Goal: Task Accomplishment & Management: Complete application form

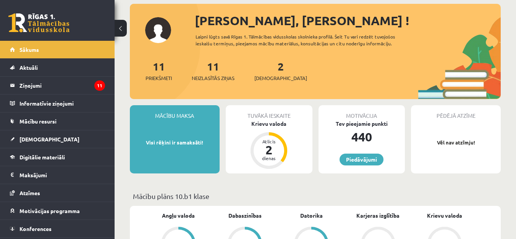
scroll to position [76, 0]
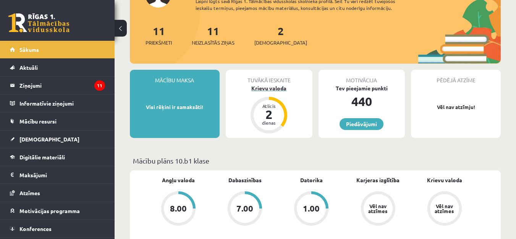
click at [276, 90] on div "Krievu valoda" at bounding box center [269, 88] width 87 height 8
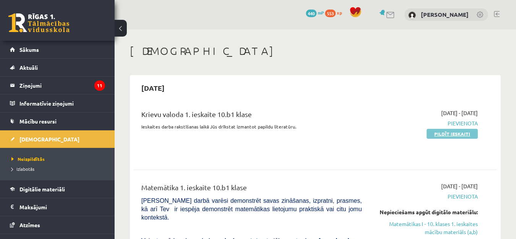
click at [437, 133] on link "Pildīt ieskaiti" at bounding box center [452, 134] width 51 height 10
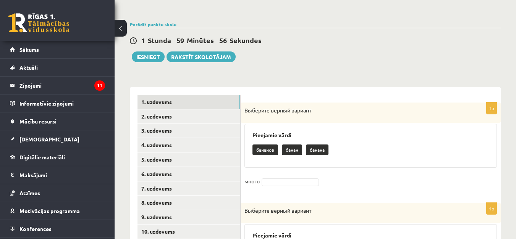
scroll to position [115, 0]
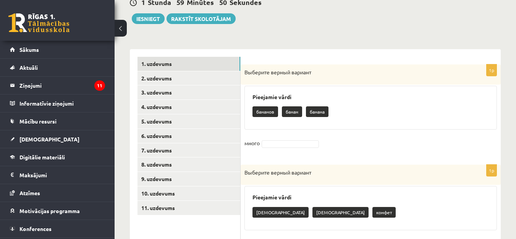
click at [270, 115] on p "бананов" at bounding box center [265, 112] width 26 height 11
drag, startPoint x: 270, startPoint y: 112, endPoint x: 274, endPoint y: 138, distance: 26.3
click at [274, 138] on div "1p Выберите верный вариант Pieejamie vārdi бананов банан банана много" at bounding box center [371, 111] width 260 height 93
click at [267, 128] on div "Pieejamie vārdi бананов банан банана" at bounding box center [370, 108] width 252 height 44
click at [263, 115] on p "бананов" at bounding box center [265, 112] width 26 height 11
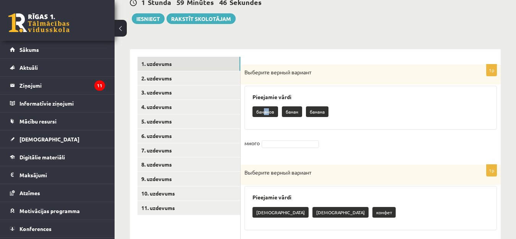
drag, startPoint x: 263, startPoint y: 113, endPoint x: 270, endPoint y: 113, distance: 6.5
click at [270, 113] on p "бананов" at bounding box center [265, 112] width 26 height 11
click at [253, 113] on p "бананов" at bounding box center [265, 112] width 26 height 11
drag, startPoint x: 253, startPoint y: 112, endPoint x: 272, endPoint y: 118, distance: 19.5
click at [272, 118] on div "бананов банан банана" at bounding box center [370, 113] width 236 height 18
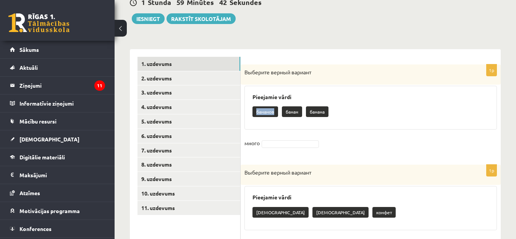
copy p "бананов"
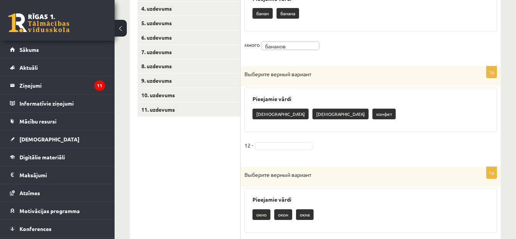
scroll to position [229, 0]
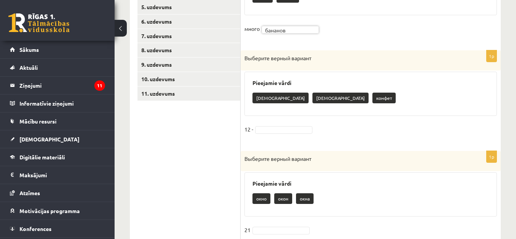
click at [372, 101] on p "конфет" at bounding box center [383, 98] width 23 height 11
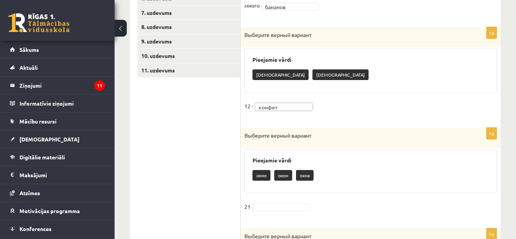
scroll to position [306, 0]
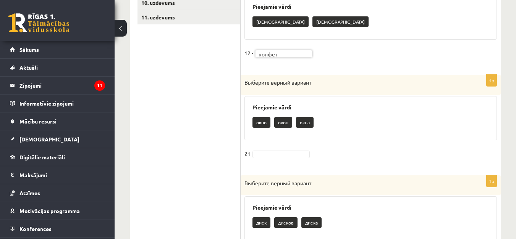
click at [260, 124] on p "окно" at bounding box center [261, 122] width 18 height 11
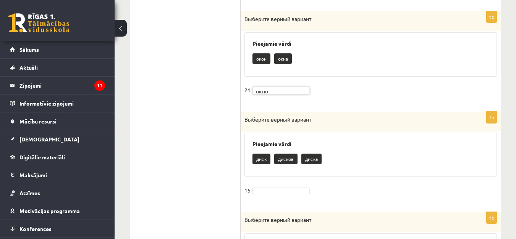
scroll to position [382, 0]
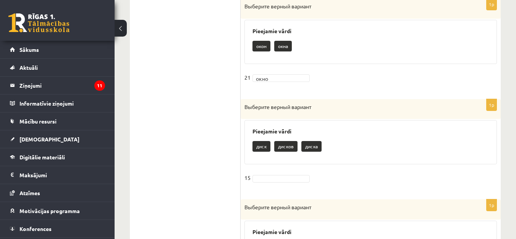
click at [281, 147] on p "дисков" at bounding box center [285, 146] width 23 height 11
click at [284, 167] on div "1p Выберите верный вариант Pieejamie vārdi диск дисков диска 15" at bounding box center [371, 145] width 260 height 93
click at [283, 169] on div "1p Выберите верный вариант Pieejamie vārdi диск дисков диска 15" at bounding box center [371, 145] width 260 height 93
click at [282, 171] on div "1p Выберите верный вариант Pieejamie vārdi диск дисков диска 15" at bounding box center [371, 145] width 260 height 93
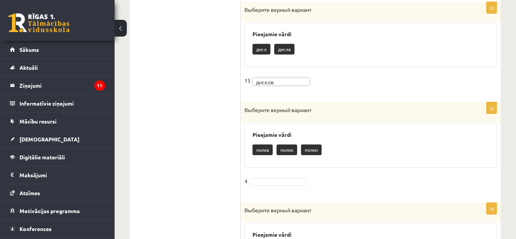
scroll to position [535, 0]
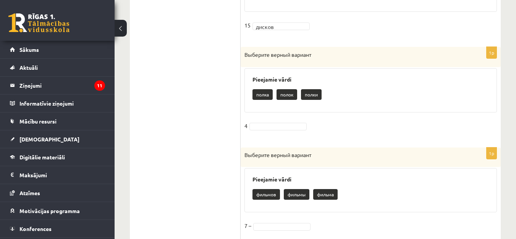
click at [310, 98] on p "полки" at bounding box center [311, 94] width 21 height 11
drag, startPoint x: 283, startPoint y: 134, endPoint x: 284, endPoint y: 129, distance: 4.6
click at [283, 133] on fieldset "4" at bounding box center [370, 128] width 252 height 16
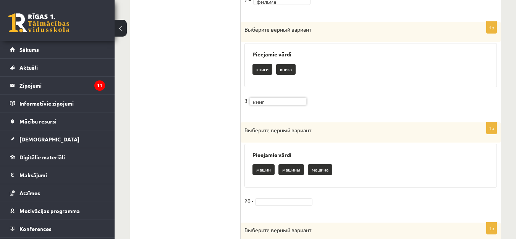
scroll to position [802, 0]
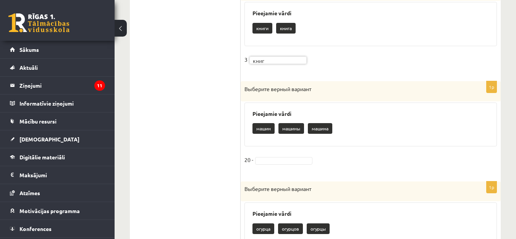
click at [269, 154] on div "1p Выберите верный вариант Pieejamie vārdi машин машины машина 20 -" at bounding box center [371, 127] width 260 height 93
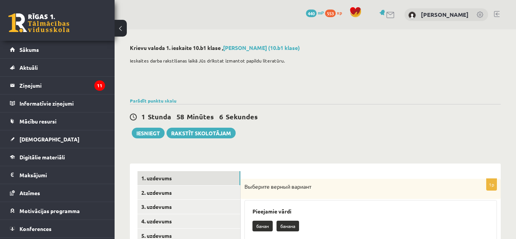
scroll to position [38, 0]
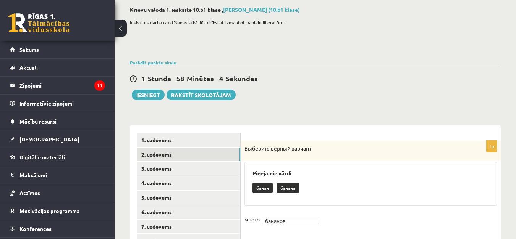
click at [155, 156] on link "2. uzdevums" at bounding box center [189, 155] width 103 height 14
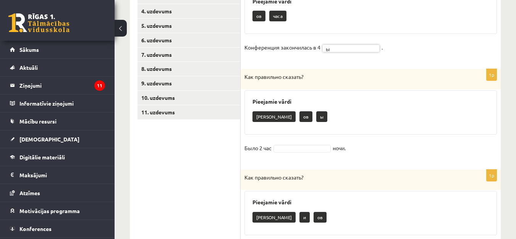
scroll to position [229, 0]
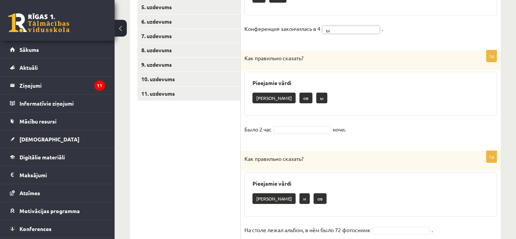
click at [257, 99] on p "а" at bounding box center [273, 98] width 43 height 11
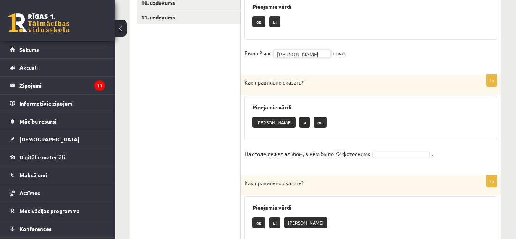
scroll to position [344, 0]
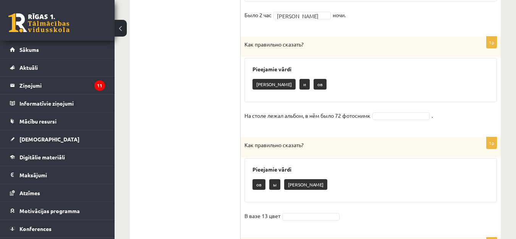
drag, startPoint x: 372, startPoint y: 115, endPoint x: 375, endPoint y: 119, distance: 4.9
click at [371, 116] on p "На столе лежал альбом, в нём было 72 фотоснимк" at bounding box center [307, 115] width 126 height 11
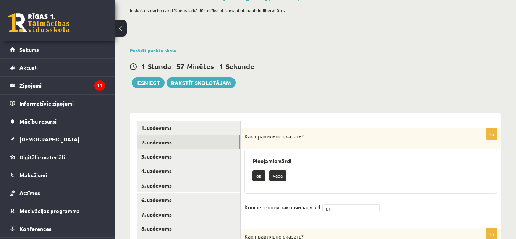
scroll to position [0, 0]
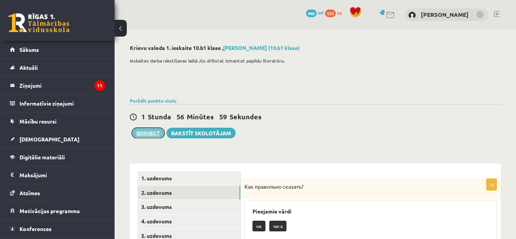
click at [148, 131] on button "Iesniegt" at bounding box center [148, 133] width 33 height 11
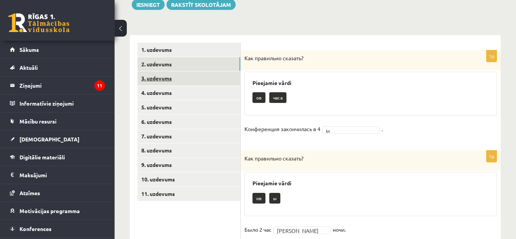
scroll to position [153, 0]
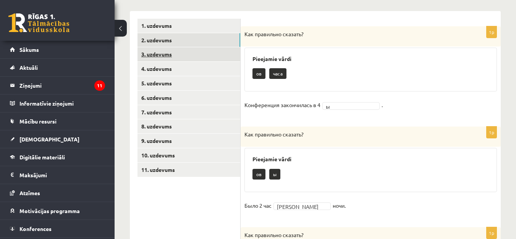
click at [160, 55] on link "3. uzdevums" at bounding box center [189, 54] width 103 height 14
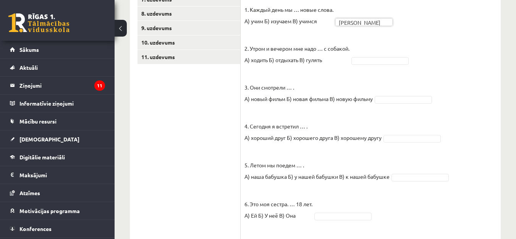
scroll to position [267, 0]
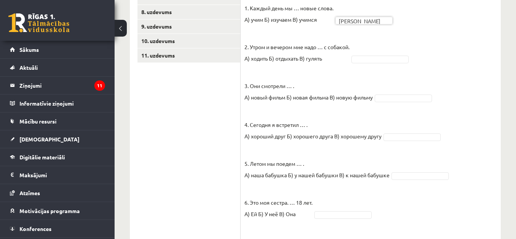
click at [354, 58] on span at bounding box center [379, 58] width 61 height 7
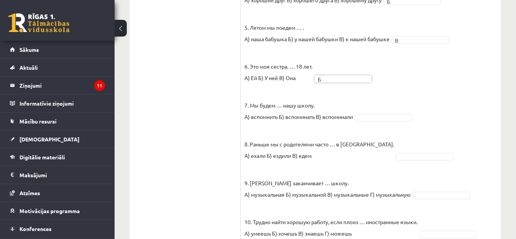
scroll to position [417, 0]
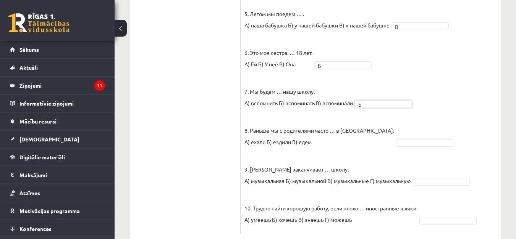
click at [359, 126] on p "8. Раньше мы с родителями часто … в Таллинн. А) ехали Б) ездили В) едем" at bounding box center [319, 130] width 150 height 34
click at [371, 130] on fieldset "1. Каждый день мы … новые слова. А) учим Б) изучаем В) учимся А * 2. Утром и ве…" at bounding box center [370, 41] width 252 height 378
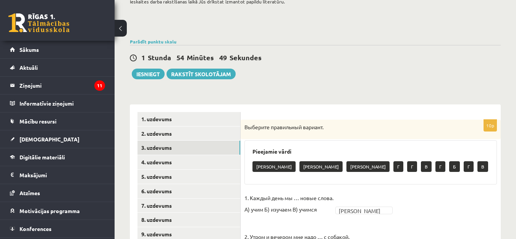
scroll to position [74, 0]
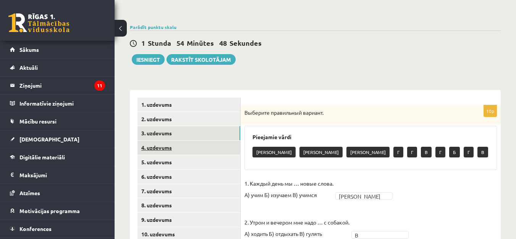
click at [173, 148] on link "4. uzdevums" at bounding box center [189, 148] width 103 height 14
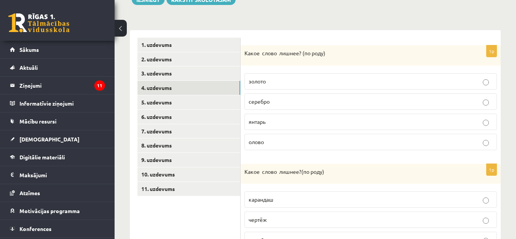
scroll to position [150, 0]
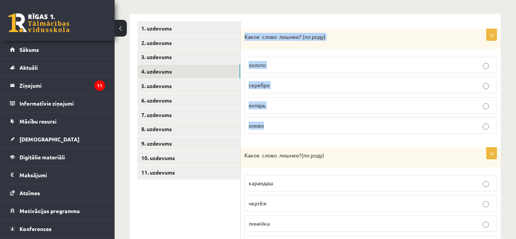
drag, startPoint x: 243, startPoint y: 37, endPoint x: 345, endPoint y: 115, distance: 128.2
click at [345, 115] on div "1p Какое слово лишнее? ( по родy) золото серебро янтарь олово" at bounding box center [371, 84] width 260 height 111
copy div "Какое слово лишнее? ( по родy) золото серебро янтарь олово"
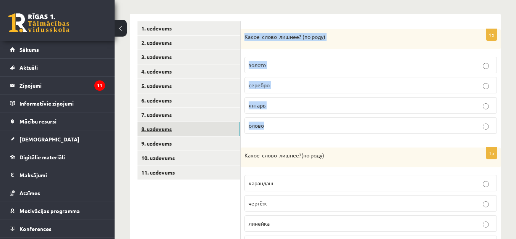
click at [230, 136] on link "8. uzdevums" at bounding box center [189, 129] width 103 height 14
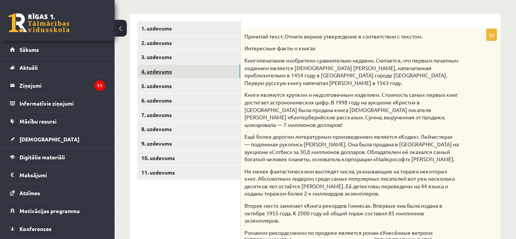
click at [168, 71] on link "4. uzdevums" at bounding box center [189, 72] width 103 height 14
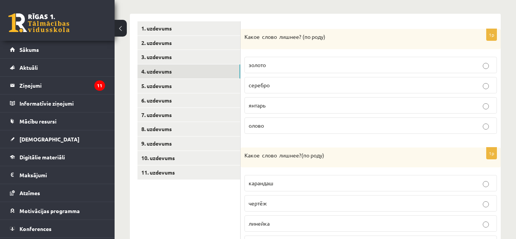
click at [340, 107] on p "янтарь" at bounding box center [371, 106] width 244 height 8
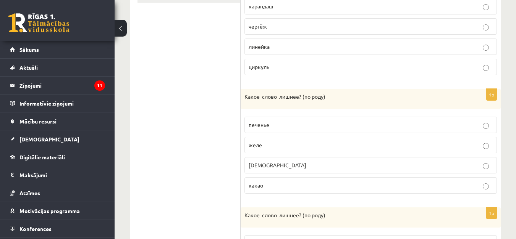
scroll to position [341, 0]
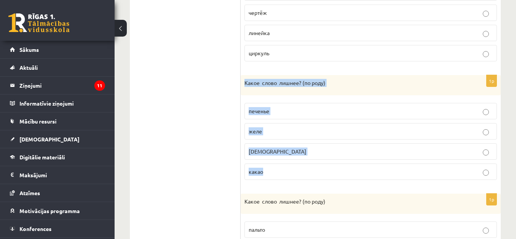
drag, startPoint x: 244, startPoint y: 85, endPoint x: 382, endPoint y: 169, distance: 161.5
click at [382, 169] on div "1p Какое слово лишнее? ( по родy) печенье желе конфета какао" at bounding box center [371, 130] width 260 height 111
copy div "Какое слово лишнее? ( по родy) печенье желе конфета какао"
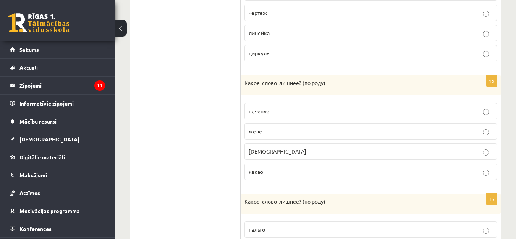
click at [195, 55] on ul "1. uzdevums 2. uzdevums 3. uzdevums 4. uzdevums 5. uzdevums 6. uzdevums 7. uzde…" at bounding box center [189, 127] width 103 height 594
click at [487, 149] on p "конфета" at bounding box center [371, 152] width 244 height 8
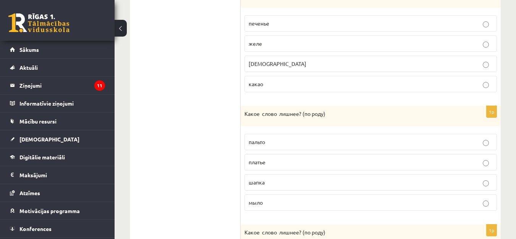
scroll to position [456, 0]
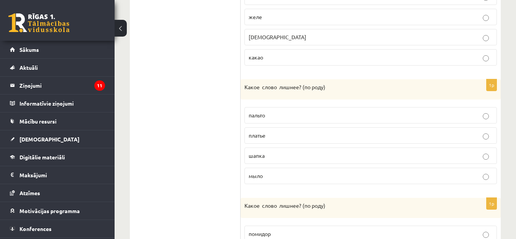
click at [481, 136] on p "платье" at bounding box center [371, 136] width 244 height 8
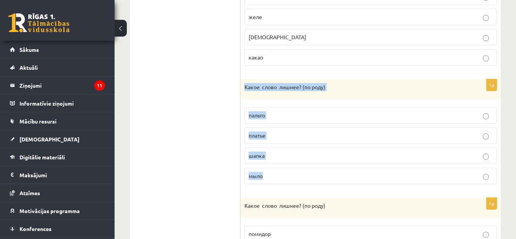
drag, startPoint x: 242, startPoint y: 79, endPoint x: 413, endPoint y: 167, distance: 191.5
click at [413, 167] on div "1p Какое слово лишнее? ( по родy) золото серебро янтарь олово 1p Какое слово ли…" at bounding box center [371, 12] width 260 height 609
copy div "Какое слово лишнее? ( по родy) пальто платье шапка мыло"
drag, startPoint x: 358, startPoint y: 154, endPoint x: 349, endPoint y: 159, distance: 9.7
click at [358, 155] on p "шапка" at bounding box center [371, 156] width 244 height 8
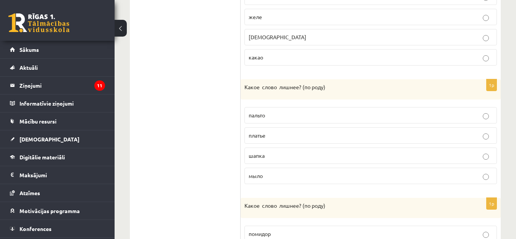
drag, startPoint x: 192, startPoint y: 165, endPoint x: 190, endPoint y: 161, distance: 3.9
click at [190, 162] on ul "1. uzdevums 2. uzdevums 3. uzdevums 4. uzdevums 5. uzdevums 6. uzdevums 7. uzde…" at bounding box center [189, 13] width 103 height 594
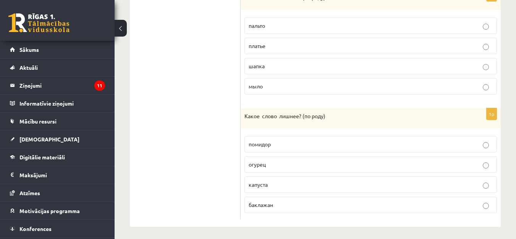
scroll to position [549, 0]
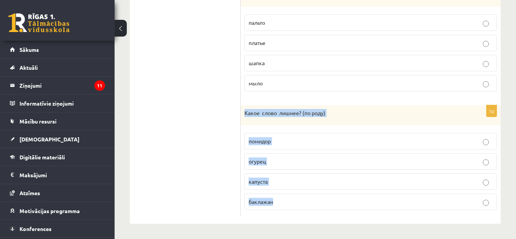
drag, startPoint x: 242, startPoint y: 108, endPoint x: 416, endPoint y: 197, distance: 195.6
click at [416, 197] on div "1p Какое слово лишнее? ( по родy) помидор огурец капуста баклажан" at bounding box center [371, 160] width 260 height 111
copy div "Какое слово лишнее? ( по родy) помидор огурец капуста баклажан"
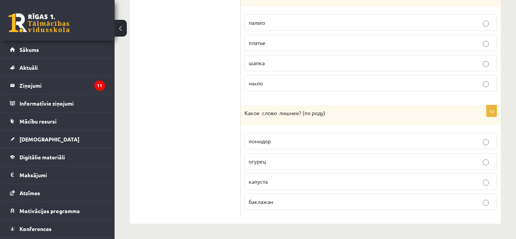
drag, startPoint x: 180, startPoint y: 145, endPoint x: 214, endPoint y: 166, distance: 40.0
click at [304, 180] on p "капуста" at bounding box center [371, 182] width 244 height 8
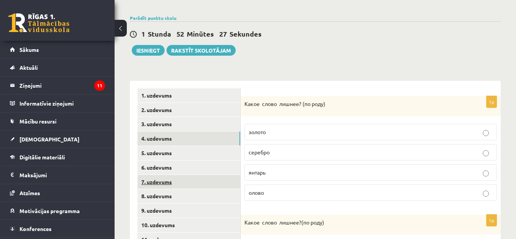
scroll to position [115, 0]
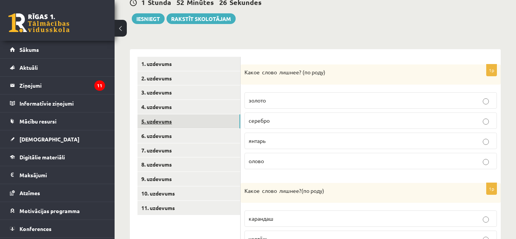
click at [165, 120] on link "5. uzdevums" at bounding box center [189, 122] width 103 height 14
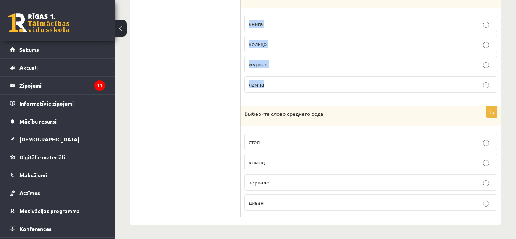
scroll to position [547, 0]
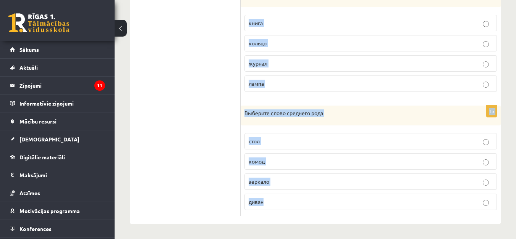
drag, startPoint x: 244, startPoint y: 69, endPoint x: 374, endPoint y: 201, distance: 185.3
copy form "Выберите слово среднего рода письмо телеграмма посылка бандероль 1p Выберите сл…"
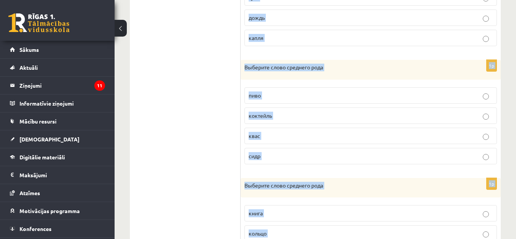
scroll to position [280, 0]
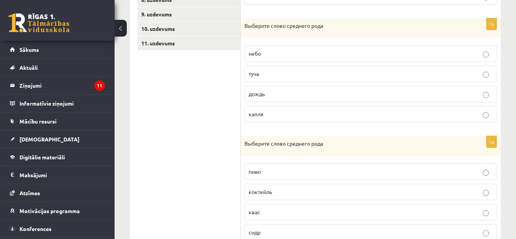
click at [185, 99] on ul "1. uzdevums 2. uzdevums 3. uzdevums 4. uzdevums 5. uzdevums 6. uzdevums 7. uzde…" at bounding box center [189, 188] width 103 height 592
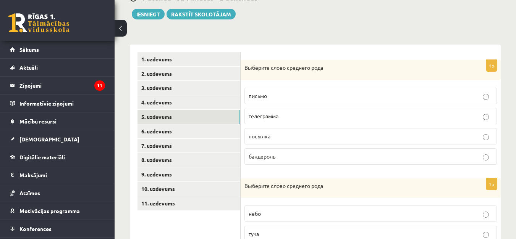
scroll to position [127, 0]
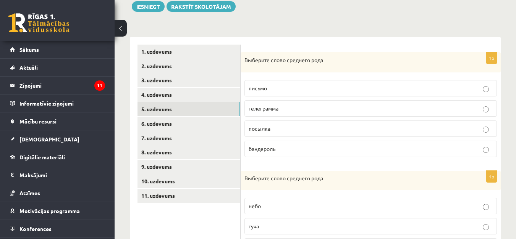
click at [259, 83] on label "письмо" at bounding box center [370, 88] width 252 height 16
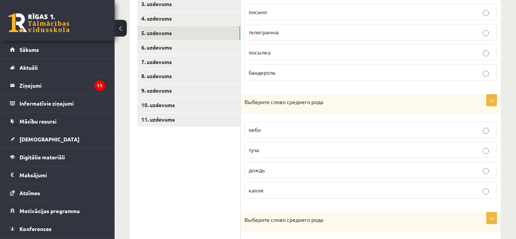
click at [271, 130] on p "небо" at bounding box center [371, 130] width 244 height 8
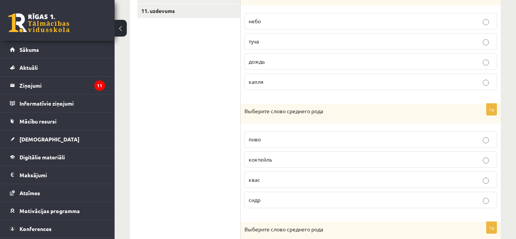
scroll to position [318, 0]
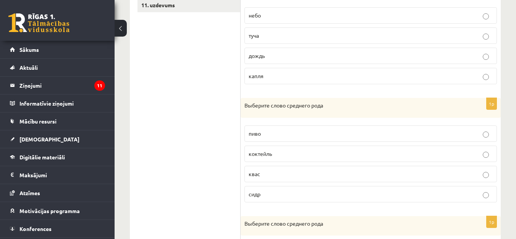
click at [263, 134] on p "пиво" at bounding box center [371, 134] width 244 height 8
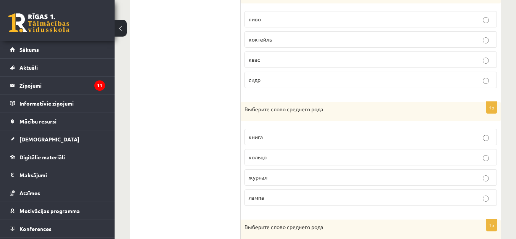
scroll to position [471, 0]
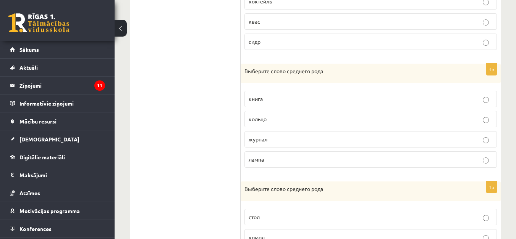
click at [293, 117] on p "кольцо" at bounding box center [371, 119] width 244 height 8
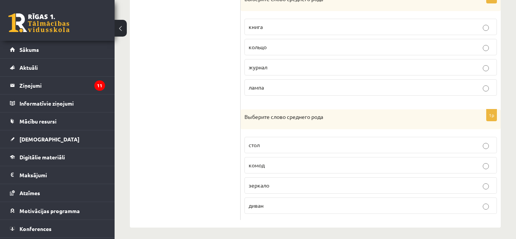
scroll to position [547, 0]
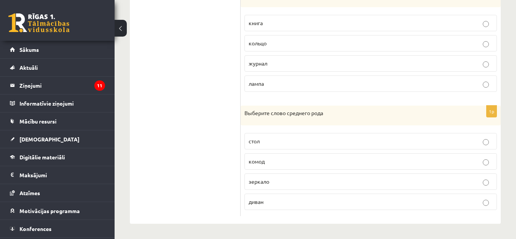
click at [338, 187] on label "зеркало" at bounding box center [370, 182] width 252 height 16
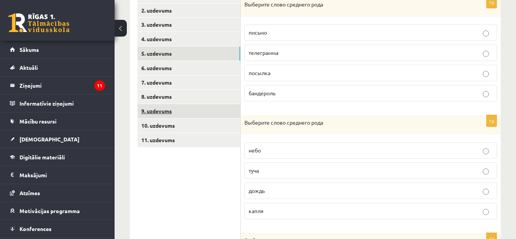
scroll to position [165, 0]
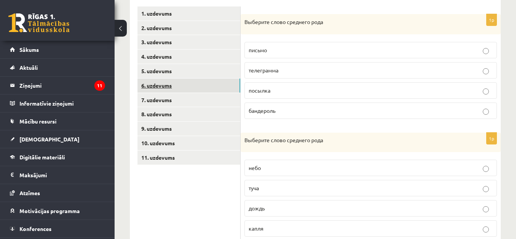
click at [178, 87] on link "6. uzdevums" at bounding box center [189, 86] width 103 height 14
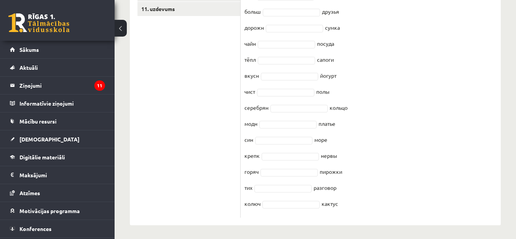
scroll to position [316, 0]
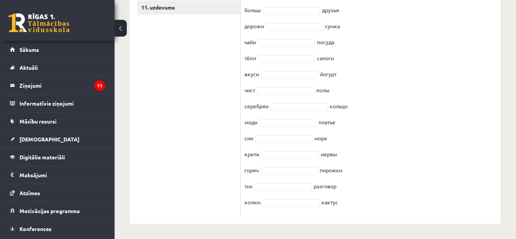
drag, startPoint x: 245, startPoint y: 22, endPoint x: 434, endPoint y: 207, distance: 264.2
click at [434, 207] on div "15p Выберите нужное окончание : -ЫЙ -ИЙ -АЯ -ОЕ -ЕЕ -ЫЕ, -ИЕ Pieejamie vārdi ые…" at bounding box center [371, 40] width 260 height 353
copy div "Выберите нужное окончание : -ЫЙ -ИЙ -АЯ -ОЕ -ЕЕ -ЫЕ, -ИЕ Pieejamie vārdi ые ие …"
click at [205, 82] on ul "1. uzdevums 2. uzdevums 3. uzdevums 4. uzdevums 5. uzdevums 6. uzdevums 7. uzde…" at bounding box center [189, 36] width 103 height 361
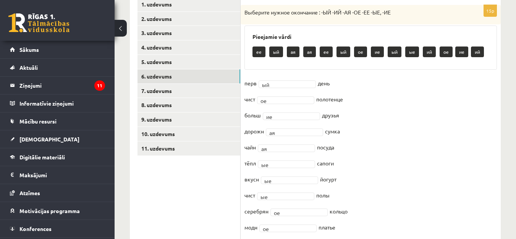
scroll to position [165, 0]
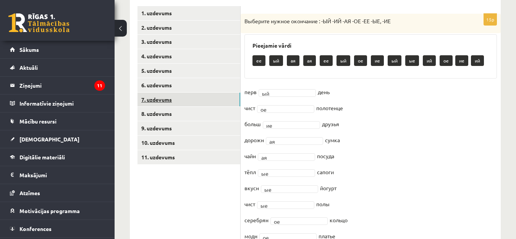
click at [179, 99] on link "7. uzdevums" at bounding box center [189, 100] width 103 height 14
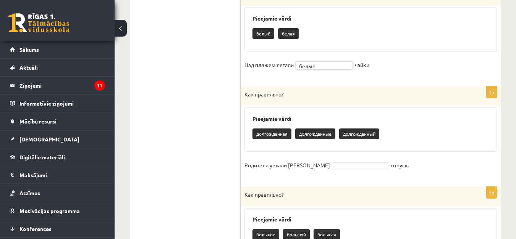
scroll to position [433, 0]
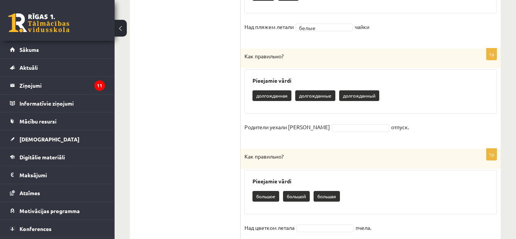
click at [322, 136] on fieldset "Родители уехали в отпуск." at bounding box center [370, 129] width 252 height 16
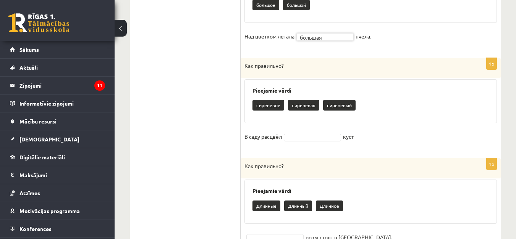
scroll to position [662, 0]
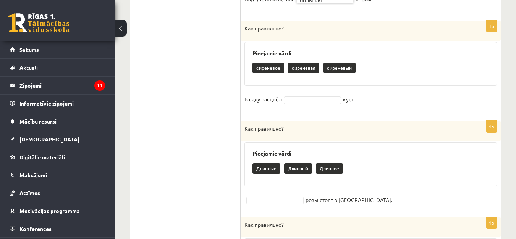
click at [310, 105] on fieldset "В саду расцвёл куст" at bounding box center [370, 102] width 252 height 16
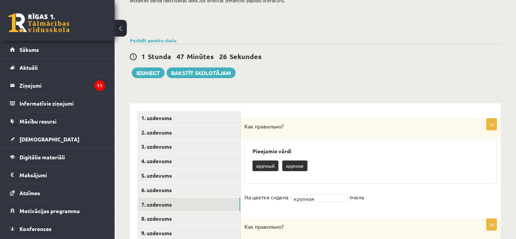
scroll to position [115, 0]
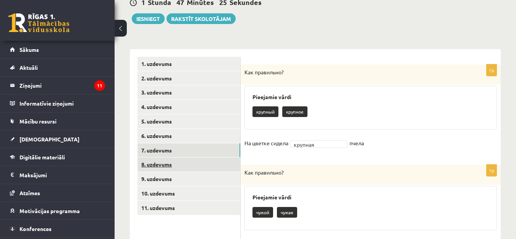
click at [185, 167] on link "8. uzdevums" at bounding box center [189, 165] width 103 height 14
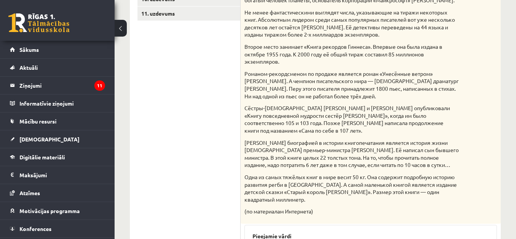
scroll to position [80, 0]
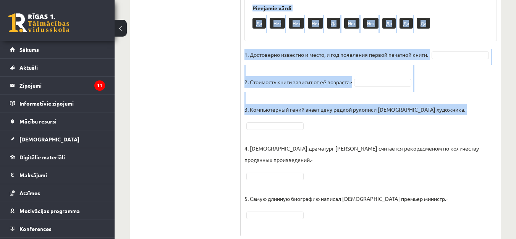
scroll to position [539, 0]
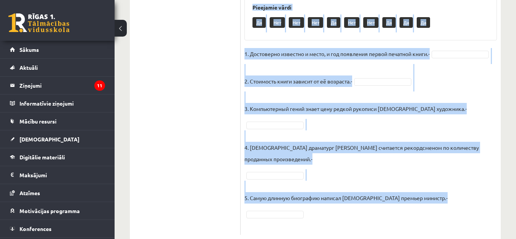
drag, startPoint x: 242, startPoint y: 104, endPoint x: 457, endPoint y: 201, distance: 235.9
copy div "Прочитай текст. Отметь верное утверждение в соответствии с текстом. Интересные …"
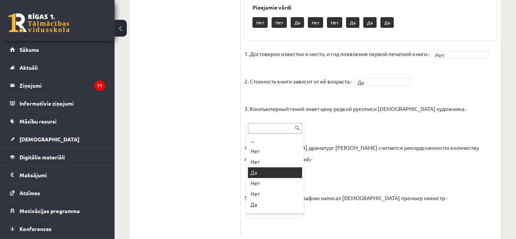
drag, startPoint x: 263, startPoint y: 175, endPoint x: 269, endPoint y: 177, distance: 6.3
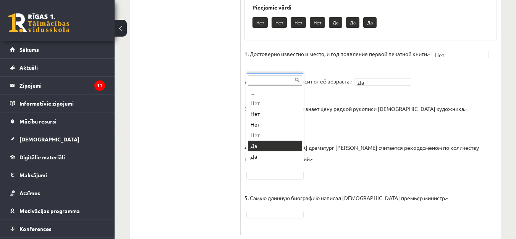
scroll to position [9, 0]
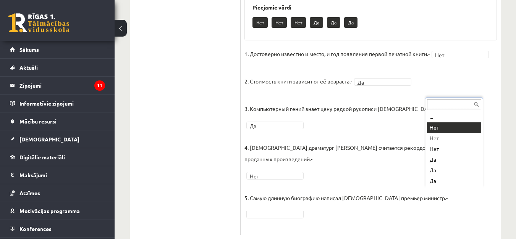
drag, startPoint x: 430, startPoint y: 127, endPoint x: 424, endPoint y: 128, distance: 6.3
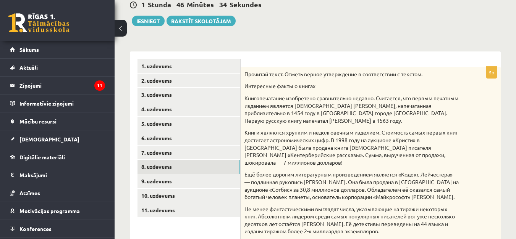
scroll to position [118, 0]
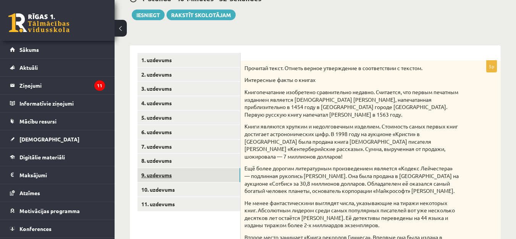
drag, startPoint x: 187, startPoint y: 178, endPoint x: 183, endPoint y: 176, distance: 4.7
click at [187, 178] on link "9. uzdevums" at bounding box center [189, 175] width 103 height 14
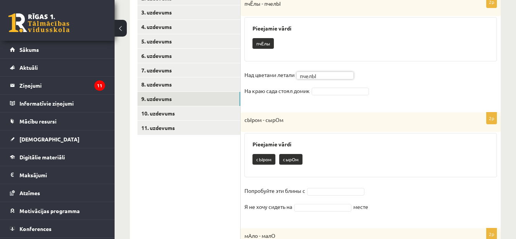
scroll to position [157, 0]
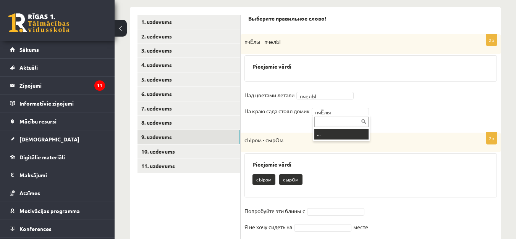
drag, startPoint x: 333, startPoint y: 109, endPoint x: 336, endPoint y: 113, distance: 4.5
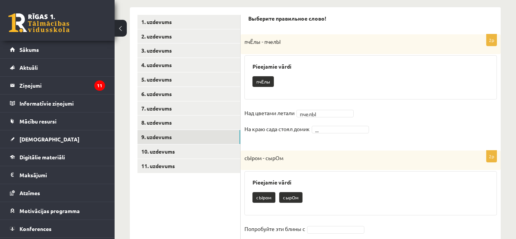
click at [325, 135] on fieldset "Над цветами летали пчелЫ ***** На краю сада стоял домик ..." at bounding box center [370, 123] width 252 height 32
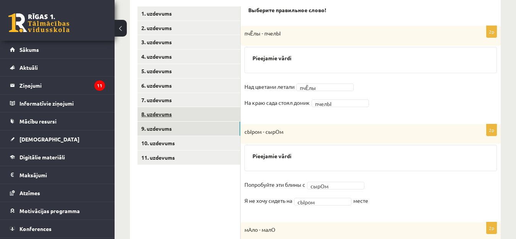
scroll to position [191, 0]
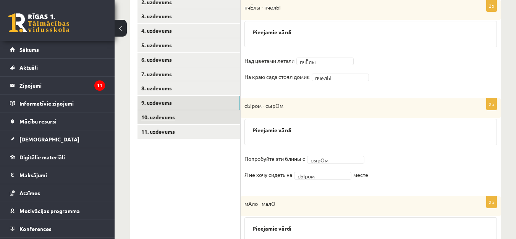
click at [171, 118] on link "10. uzdevums" at bounding box center [189, 117] width 103 height 14
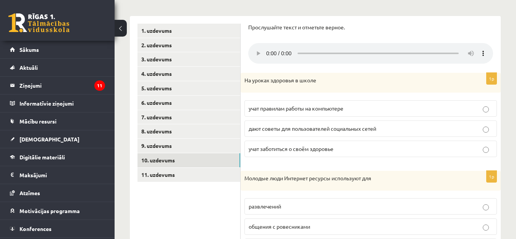
scroll to position [153, 0]
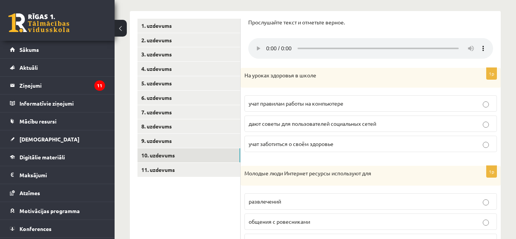
click at [482, 124] on p "дают советы для пользователей социальных сетей" at bounding box center [371, 124] width 244 height 8
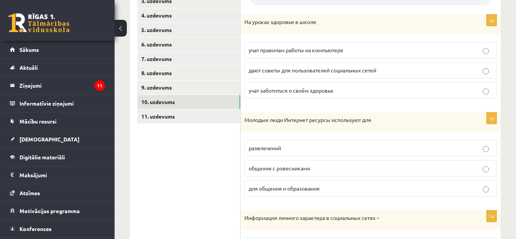
scroll to position [220, 0]
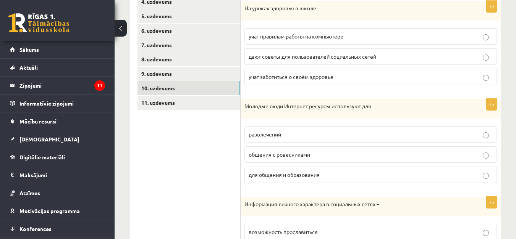
click at [455, 172] on p "для общения и образования" at bounding box center [371, 175] width 244 height 8
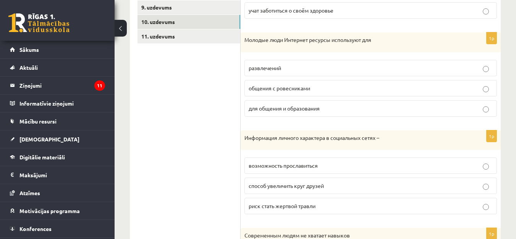
scroll to position [296, 0]
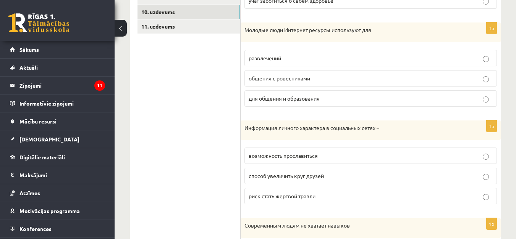
click at [445, 175] on p "способ увеличить круг друзей" at bounding box center [371, 176] width 244 height 8
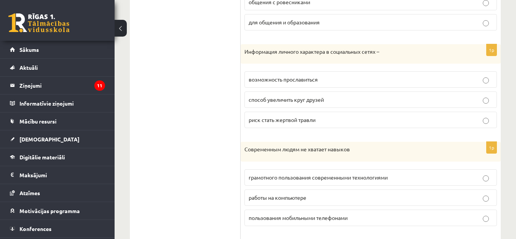
scroll to position [411, 0]
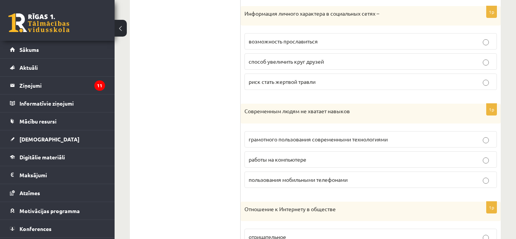
click at [459, 141] on p "грамотного пользования современными технологиями" at bounding box center [371, 140] width 244 height 8
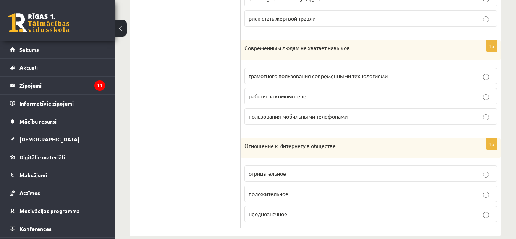
scroll to position [487, 0]
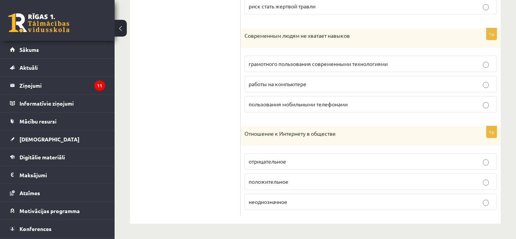
click at [392, 186] on p "положительное" at bounding box center [371, 182] width 244 height 8
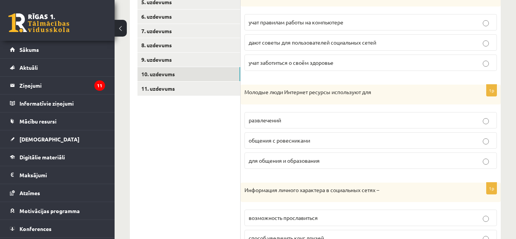
scroll to position [220, 0]
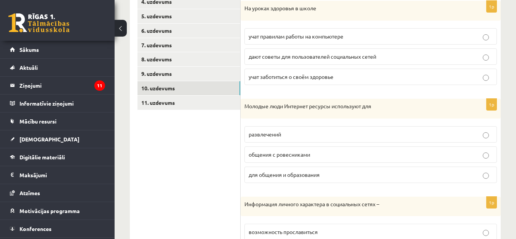
click at [377, 79] on p "учат заботиться о своём здоровье" at bounding box center [371, 77] width 244 height 8
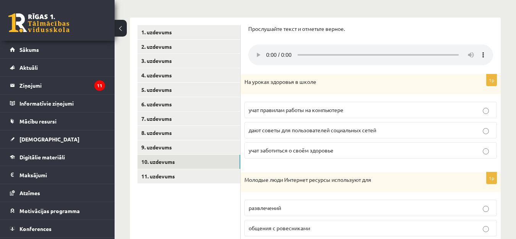
scroll to position [144, 0]
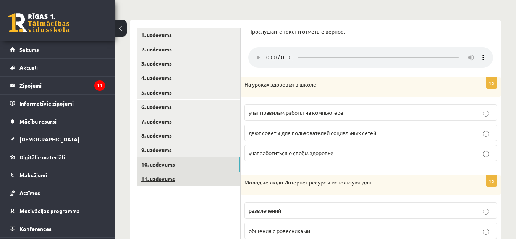
click at [184, 176] on link "11. uzdevums" at bounding box center [189, 179] width 103 height 14
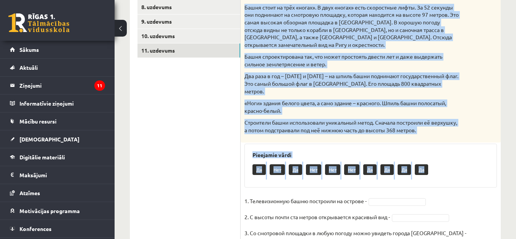
scroll to position [317, 0]
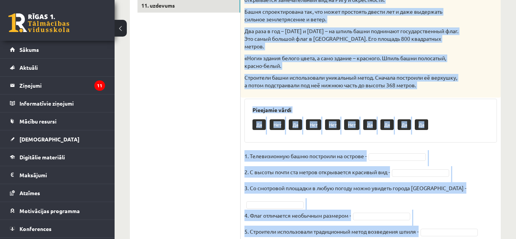
drag, startPoint x: 243, startPoint y: 99, endPoint x: 485, endPoint y: 215, distance: 268.6
click at [485, 215] on div "5p Прочитай текст. Отметь верное утверждение в соответствии с текстом. Телебашн…" at bounding box center [371, 54] width 260 height 385
copy div "Прочитай текст. Отметь верное утверждение в соответствии с текстом. Телебашня О…"
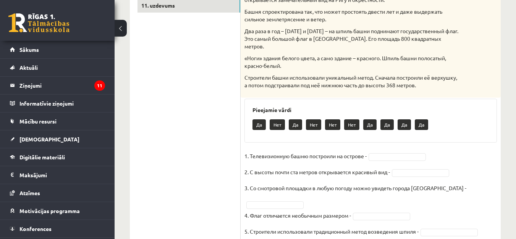
click at [231, 64] on ul "1. uzdevums 2. uzdevums 3. uzdevums 4. uzdevums 5. uzdevums 6. uzdevums 7. uzde…" at bounding box center [189, 50] width 103 height 392
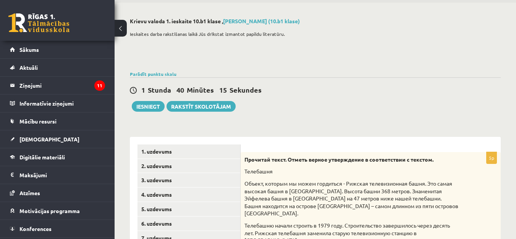
scroll to position [0, 0]
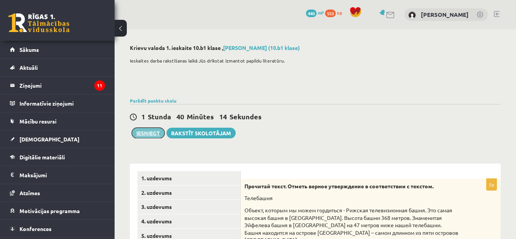
click at [146, 131] on button "Iesniegt" at bounding box center [148, 133] width 33 height 11
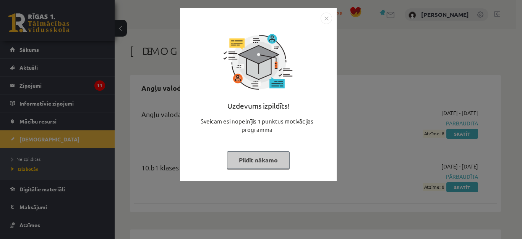
click at [325, 16] on img "Close" at bounding box center [325, 18] width 11 height 11
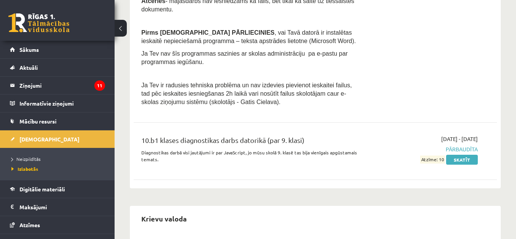
scroll to position [420, 0]
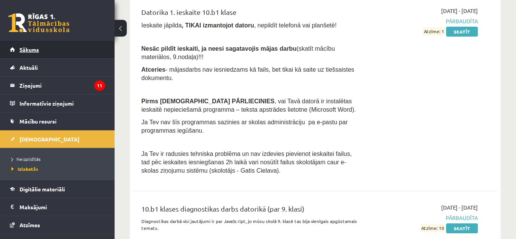
click at [77, 47] on link "Sākums" at bounding box center [57, 50] width 95 height 18
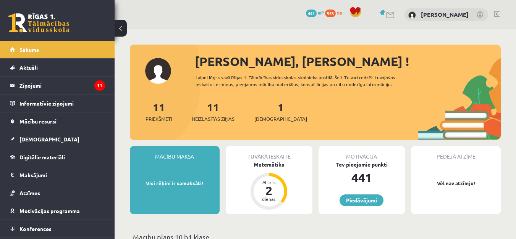
click at [272, 111] on div "1 Ieskaites" at bounding box center [280, 111] width 53 height 24
click at [268, 109] on link "1 Ieskaites" at bounding box center [280, 111] width 53 height 23
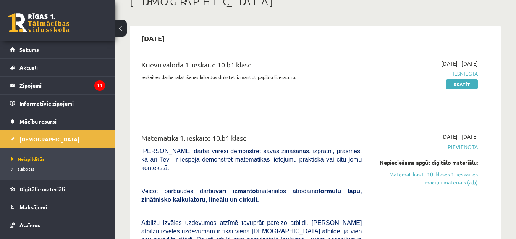
scroll to position [76, 0]
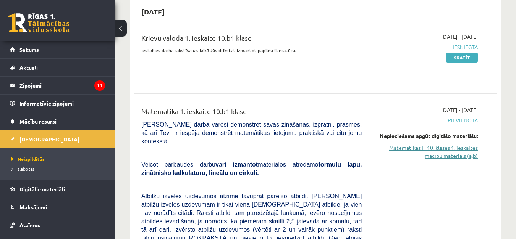
click at [427, 159] on link "Matemātikas I - 10. klases 1. ieskaites mācību materiāls (a,b)" at bounding box center [425, 152] width 105 height 16
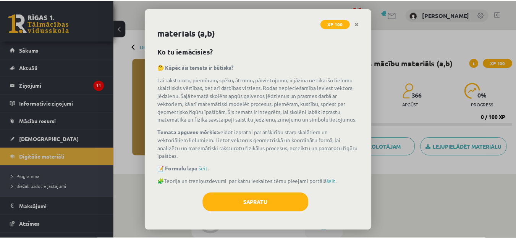
scroll to position [25, 0]
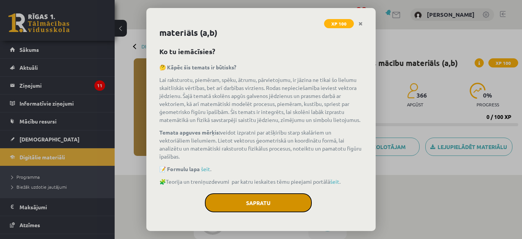
click at [269, 208] on button "Sapratu" at bounding box center [258, 203] width 107 height 19
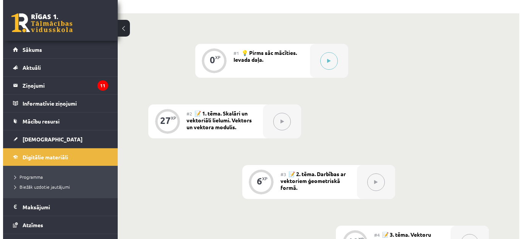
scroll to position [151, 0]
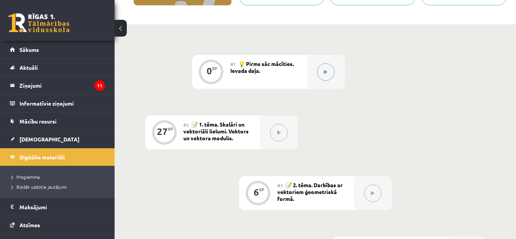
click at [321, 72] on button at bounding box center [326, 72] width 18 height 18
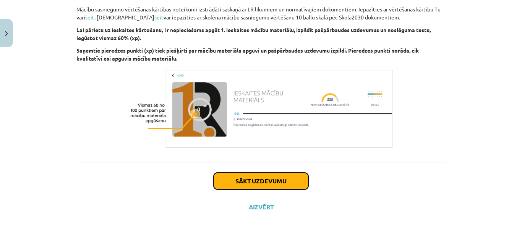
click at [272, 185] on button "Sākt uzdevumu" at bounding box center [261, 181] width 95 height 17
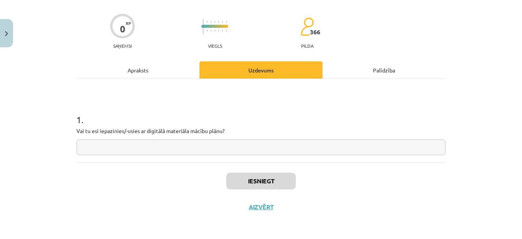
scroll to position [19, 0]
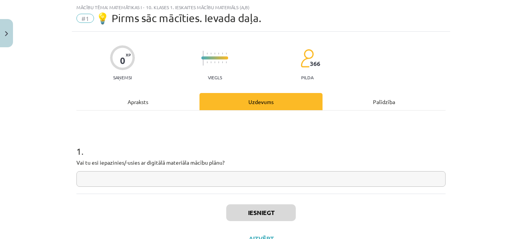
click at [97, 181] on input "text" at bounding box center [260, 180] width 369 height 16
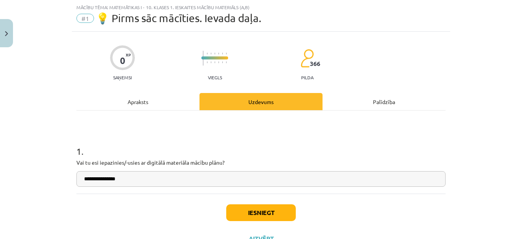
drag, startPoint x: 97, startPoint y: 181, endPoint x: 104, endPoint y: 167, distance: 15.6
click at [104, 167] on div "**********" at bounding box center [260, 160] width 369 height 54
drag, startPoint x: 132, startPoint y: 178, endPoint x: 94, endPoint y: 181, distance: 37.9
click at [94, 181] on input "**********" at bounding box center [260, 180] width 369 height 16
type input "**********"
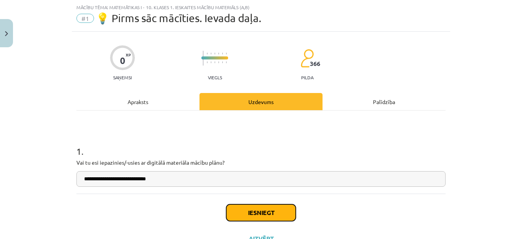
click at [244, 218] on button "Iesniegt" at bounding box center [261, 213] width 70 height 17
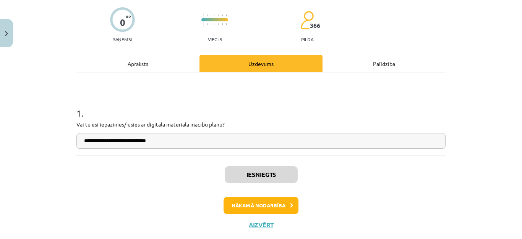
scroll to position [75, 0]
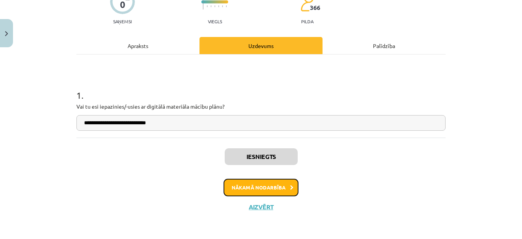
click at [246, 188] on button "Nākamā nodarbība" at bounding box center [260, 188] width 75 height 18
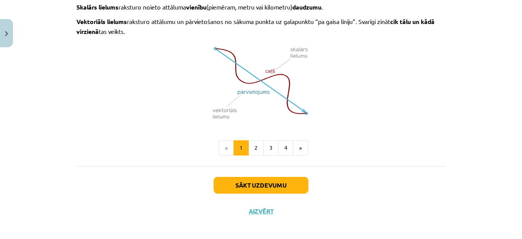
scroll to position [546, 0]
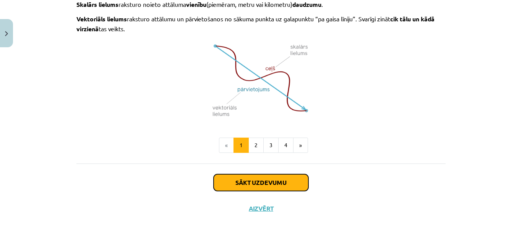
click at [232, 180] on button "Sākt uzdevumu" at bounding box center [261, 183] width 95 height 17
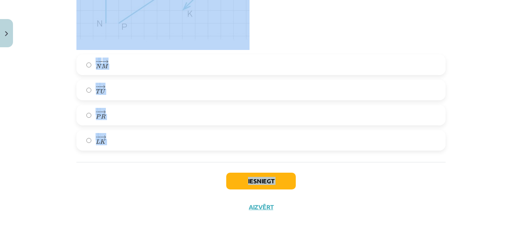
scroll to position [2592, 0]
drag, startPoint x: 57, startPoint y: 164, endPoint x: 228, endPoint y: 158, distance: 171.2
click at [228, 158] on div "Mācību tēma: Matemātikas i - 10. klases 1. ieskaites mācību materiāls (a,b) #2 …" at bounding box center [261, 119] width 522 height 239
copy form "1 . Kuri no dotajiem lielumiem ir skalāri lielumi? pārvietojums laukums darbs s…"
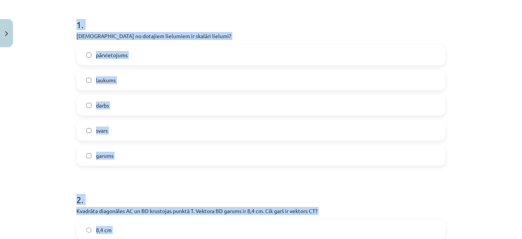
scroll to position [153, 0]
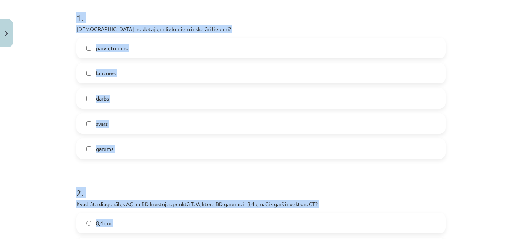
click at [36, 94] on div "Mācību tēma: Matemātikas i - 10. klases 1. ieskaites mācību materiāls (a,b) #2 …" at bounding box center [261, 119] width 522 height 239
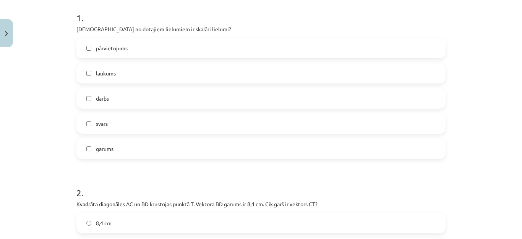
click at [86, 95] on label "darbs" at bounding box center [260, 98] width 367 height 19
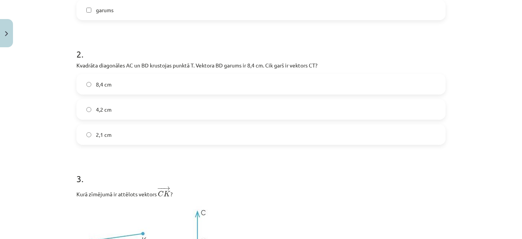
scroll to position [306, 0]
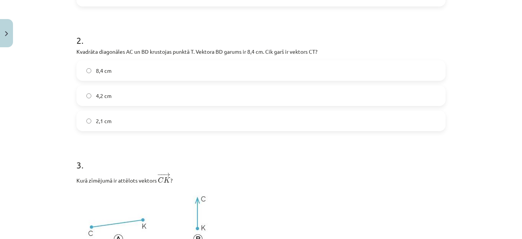
click at [89, 94] on label "4,2 cm" at bounding box center [260, 95] width 367 height 19
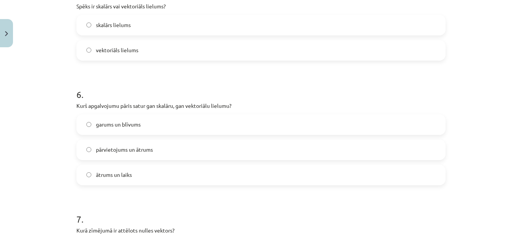
scroll to position [1070, 0]
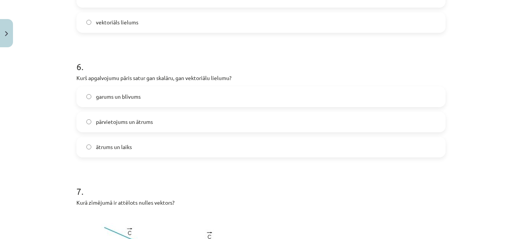
click at [84, 144] on label "ātrums un laiks" at bounding box center [260, 147] width 367 height 19
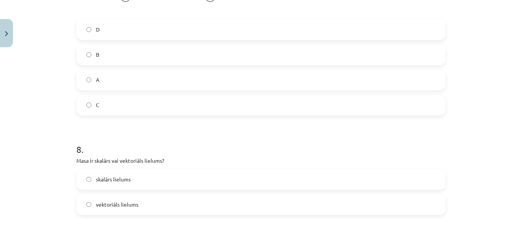
scroll to position [1451, 0]
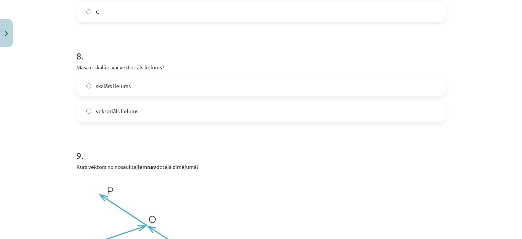
click at [89, 86] on label "skalārs lielums" at bounding box center [260, 86] width 367 height 19
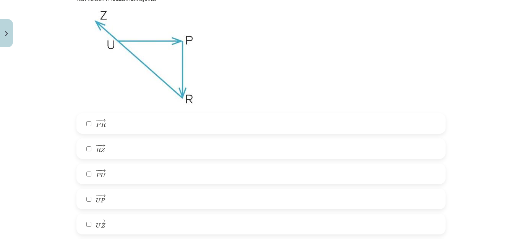
scroll to position [2215, 0]
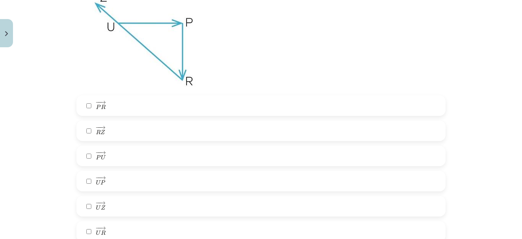
click at [91, 133] on label "− − → R Z R Z →" at bounding box center [260, 130] width 367 height 19
click at [84, 177] on label "− − → U P U P →" at bounding box center [260, 181] width 367 height 19
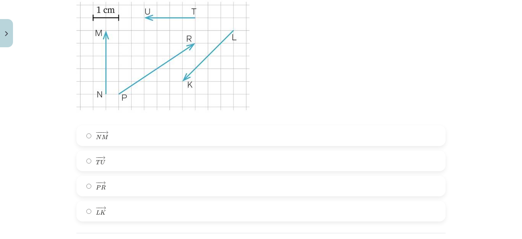
scroll to position [2521, 0]
click at [106, 163] on label "− − → T U T U →" at bounding box center [260, 160] width 367 height 19
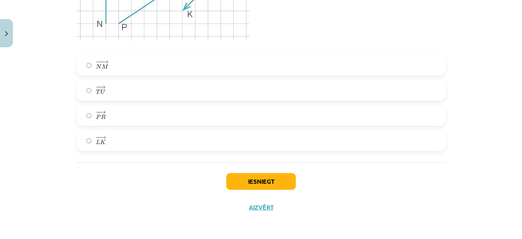
scroll to position [2592, 0]
click at [264, 182] on button "Iesniegt" at bounding box center [261, 181] width 70 height 17
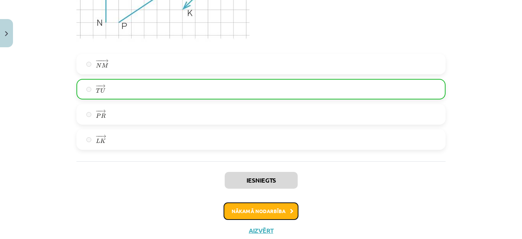
click at [274, 211] on button "Nākamā nodarbība" at bounding box center [260, 212] width 75 height 18
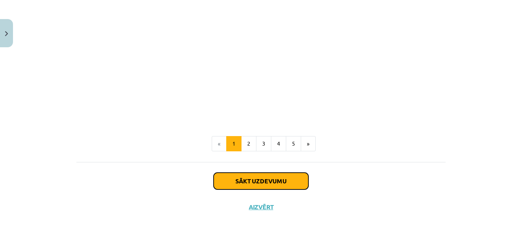
click at [271, 183] on button "Sākt uzdevumu" at bounding box center [261, 181] width 95 height 17
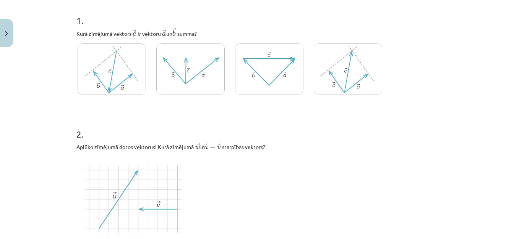
scroll to position [134, 0]
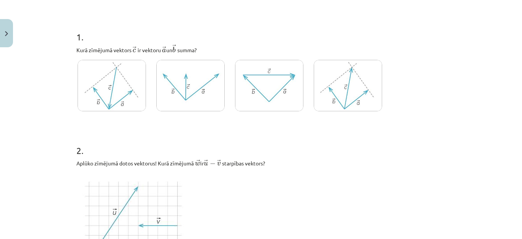
click at [100, 79] on img at bounding box center [112, 86] width 68 height 52
click at [50, 92] on div "Mācību tēma: Matemātikas i - 10. klases 1. ieskaites mācību materiāls (a,b) #3 …" at bounding box center [261, 119] width 522 height 239
click at [270, 95] on img at bounding box center [269, 86] width 68 height 52
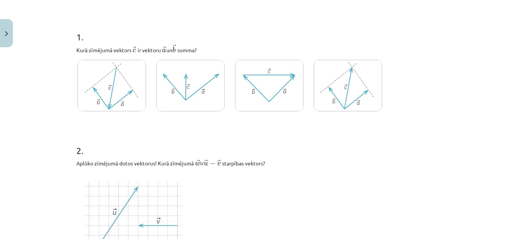
click at [270, 95] on img at bounding box center [269, 86] width 68 height 52
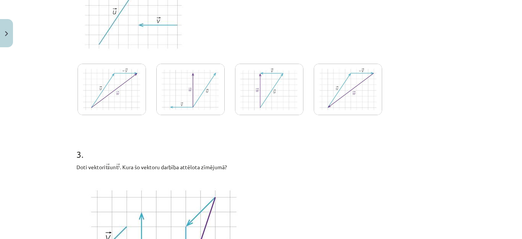
scroll to position [285, 0]
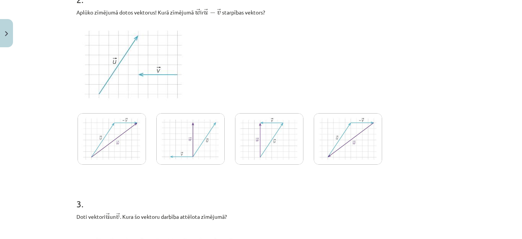
click at [203, 153] on img at bounding box center [190, 139] width 68 height 52
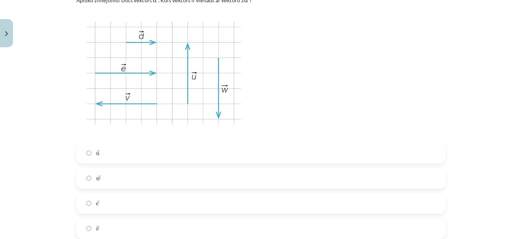
scroll to position [782, 0]
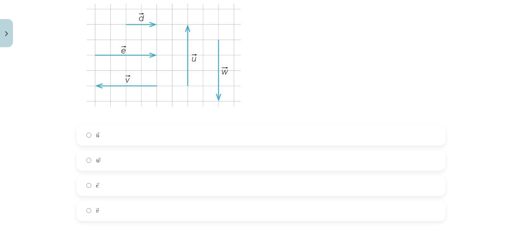
click at [87, 191] on label "→ e e →" at bounding box center [260, 185] width 367 height 19
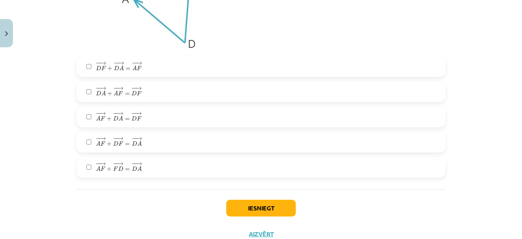
scroll to position [1163, 0]
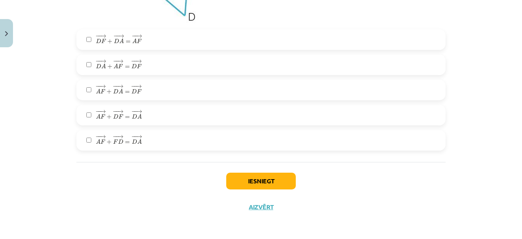
click at [81, 140] on label "− − → A F + − − → F D = − − → D A A F → + F D → = D A →" at bounding box center [260, 140] width 367 height 19
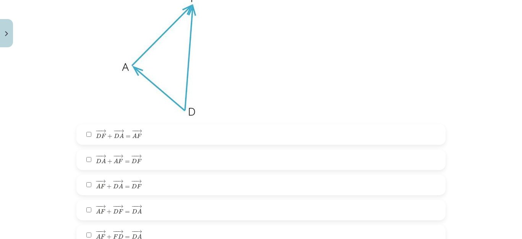
scroll to position [1049, 0]
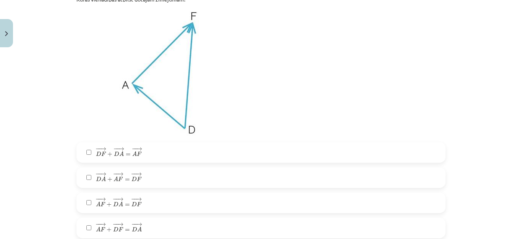
click at [83, 202] on label "− − → A F + − − → D A = − − → D F A F → + D A → = D F →" at bounding box center [260, 203] width 367 height 19
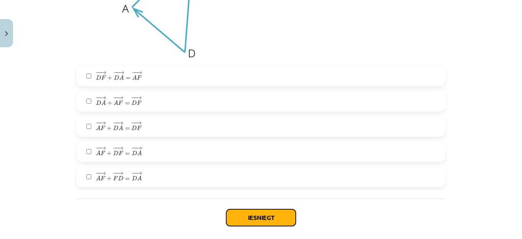
click at [238, 216] on button "Iesniegt" at bounding box center [261, 218] width 70 height 17
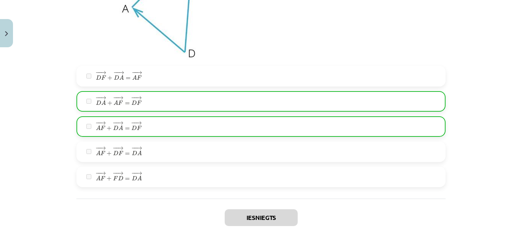
scroll to position [1163, 0]
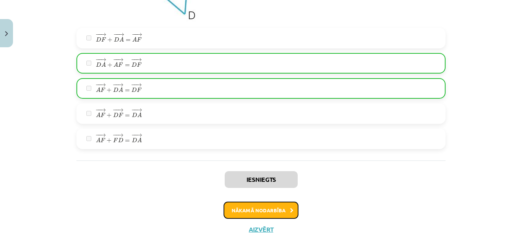
click at [245, 212] on button "Nākamā nodarbība" at bounding box center [260, 211] width 75 height 18
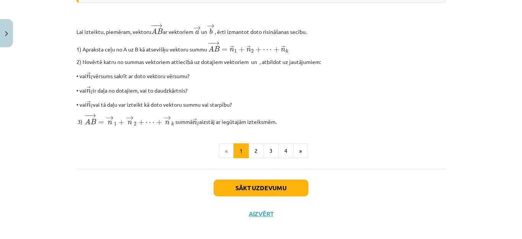
scroll to position [676, 0]
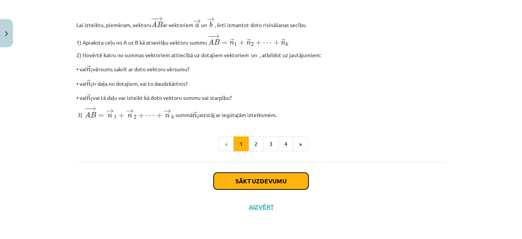
click at [251, 183] on button "Sākt uzdevumu" at bounding box center [261, 181] width 95 height 17
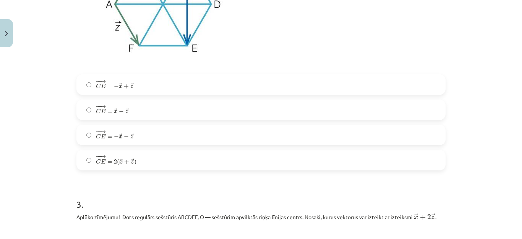
scroll to position [554, 0]
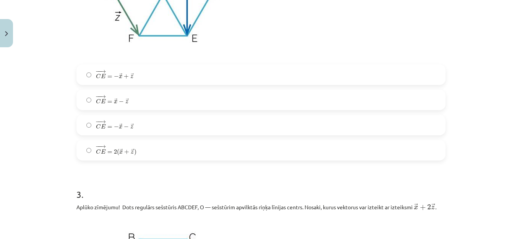
click at [89, 151] on label "− − → C E = 2 ( → x + → z ) C E → = 2 ( x → + z → )" at bounding box center [260, 150] width 367 height 19
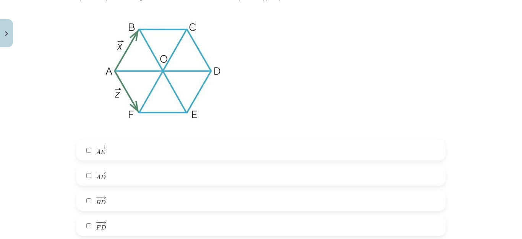
scroll to position [783, 0]
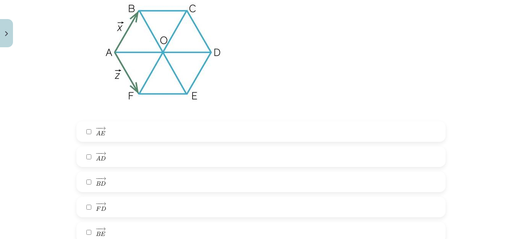
click at [90, 202] on label "− − → F D F D →" at bounding box center [260, 207] width 367 height 19
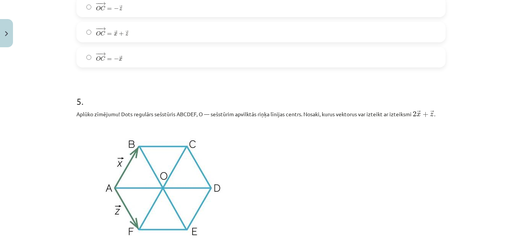
scroll to position [1133, 0]
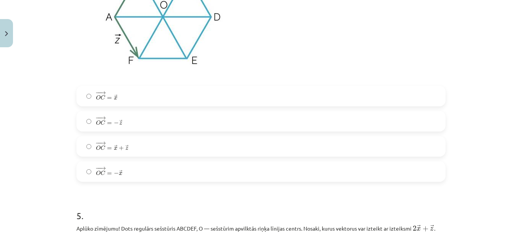
click at [89, 145] on label "− − → O C = → x + → z O C → = x → + z →" at bounding box center [260, 146] width 367 height 19
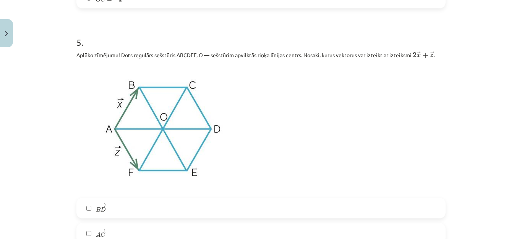
scroll to position [1400, 0]
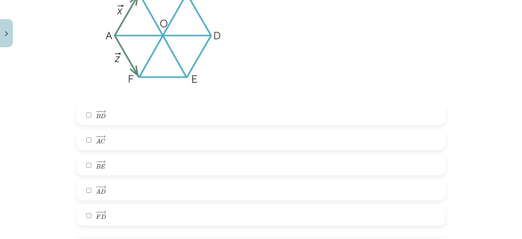
click at [91, 193] on label "− − → A D A D →" at bounding box center [260, 190] width 367 height 19
click at [95, 163] on span "−" at bounding box center [97, 161] width 5 height 3
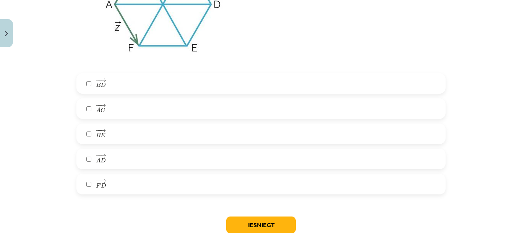
scroll to position [1477, 0]
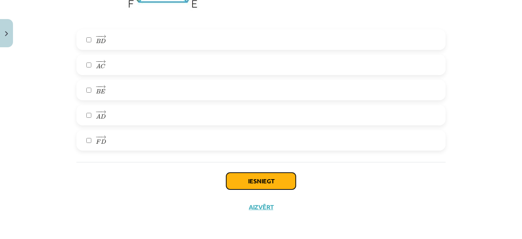
drag, startPoint x: 252, startPoint y: 181, endPoint x: 251, endPoint y: 186, distance: 5.0
click at [252, 183] on button "Iesniegt" at bounding box center [261, 181] width 70 height 17
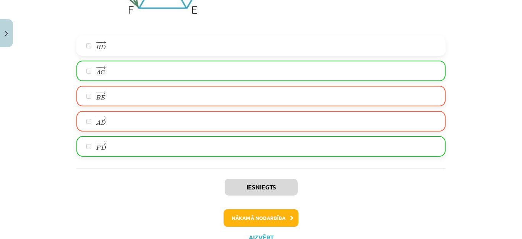
scroll to position [1501, 0]
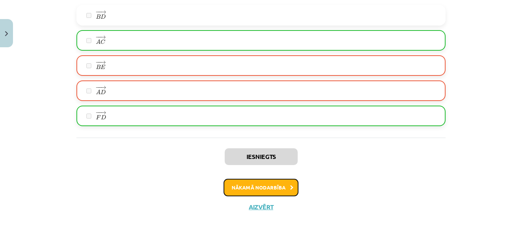
click at [246, 186] on button "Nākamā nodarbība" at bounding box center [260, 188] width 75 height 18
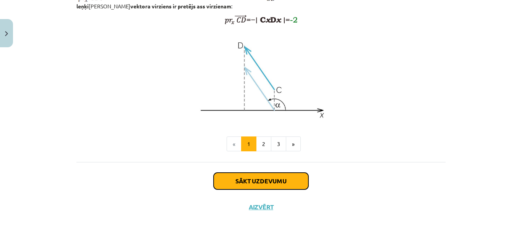
click at [246, 181] on button "Sākt uzdevumu" at bounding box center [261, 181] width 95 height 17
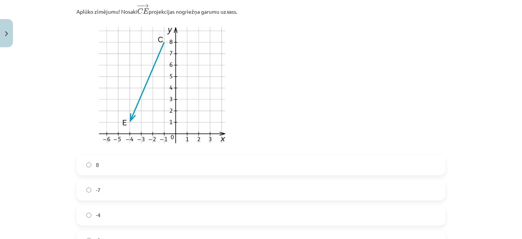
scroll to position [210, 0]
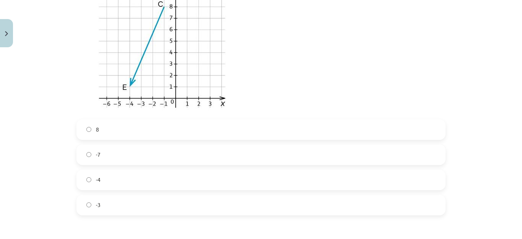
click at [86, 183] on label "-4" at bounding box center [260, 180] width 367 height 19
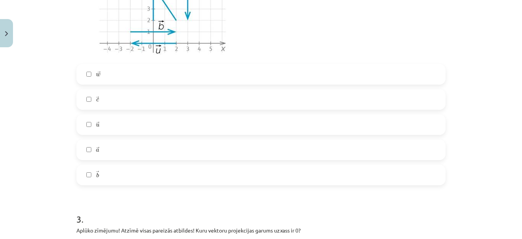
scroll to position [554, 0]
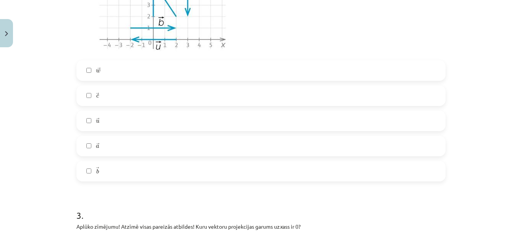
click at [84, 93] on label "→ c c →" at bounding box center [260, 95] width 367 height 19
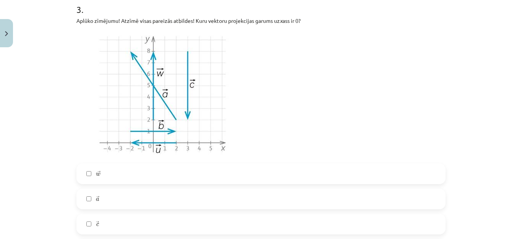
scroll to position [783, 0]
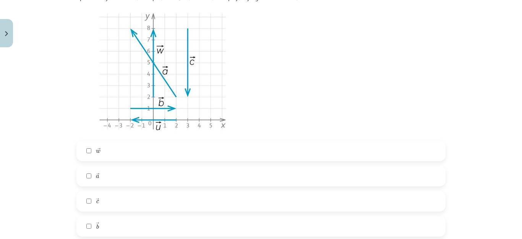
click at [89, 152] on label "→ w w →" at bounding box center [260, 151] width 367 height 19
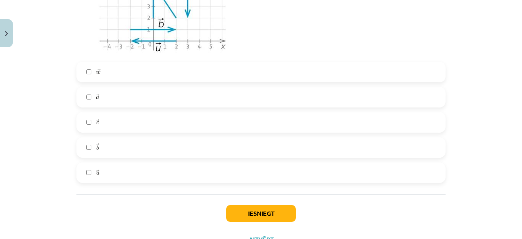
scroll to position [895, 0]
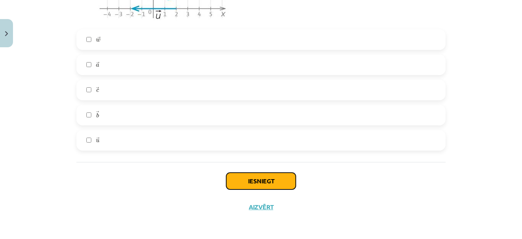
click at [236, 184] on button "Iesniegt" at bounding box center [261, 181] width 70 height 17
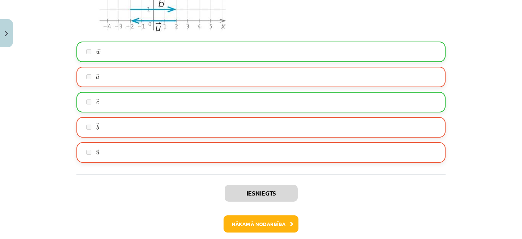
scroll to position [919, 0]
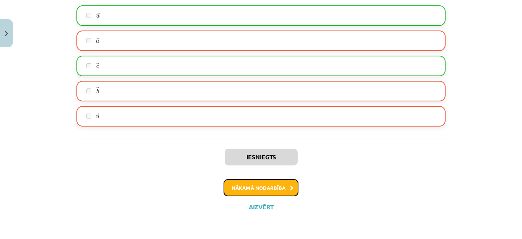
click at [233, 188] on button "Nākamā nodarbība" at bounding box center [260, 189] width 75 height 18
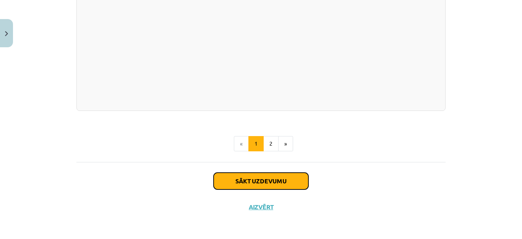
click at [239, 182] on button "Sākt uzdevumu" at bounding box center [261, 181] width 95 height 17
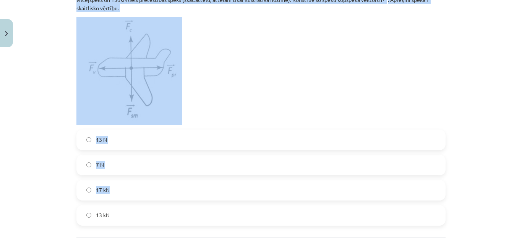
scroll to position [513, 0]
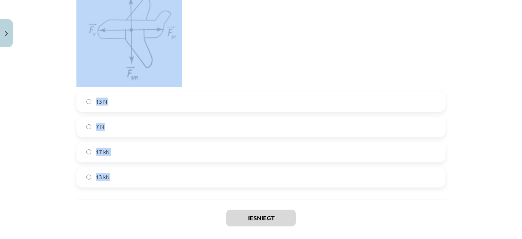
drag, startPoint x: 77, startPoint y: 167, endPoint x: 288, endPoint y: 192, distance: 212.6
copy form "Uz ķermeni darbojas trīs spēki (sk.zīm.), kuru skaitliskās vērtības ir šādas − …"
click at [221, 100] on label "13 N" at bounding box center [260, 101] width 367 height 19
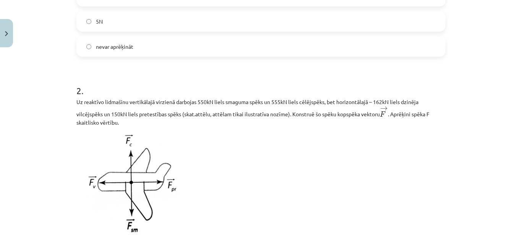
scroll to position [322, 0]
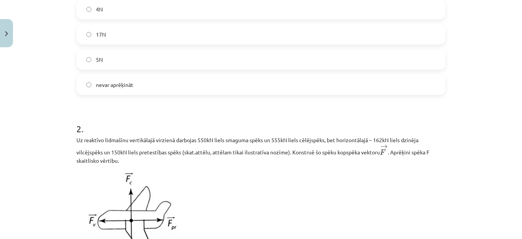
click at [91, 83] on label "nevar aprēķināt" at bounding box center [260, 84] width 367 height 19
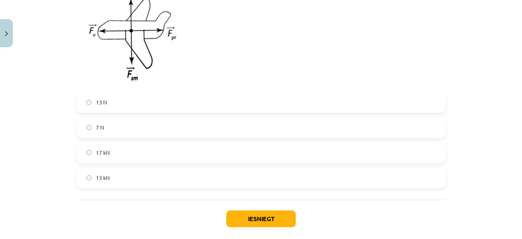
scroll to position [513, 0]
click at [89, 177] on label "13 kN" at bounding box center [260, 177] width 367 height 19
click at [252, 217] on button "Iesniegt" at bounding box center [261, 218] width 70 height 17
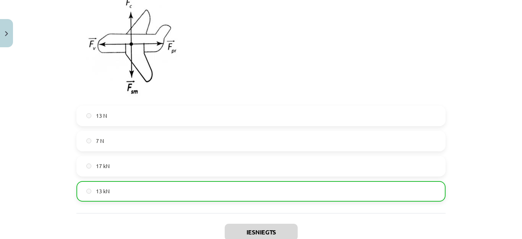
scroll to position [575, 0]
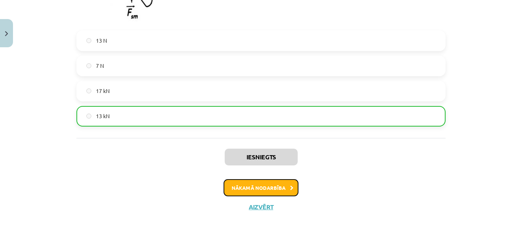
click at [240, 188] on button "Nākamā nodarbība" at bounding box center [260, 189] width 75 height 18
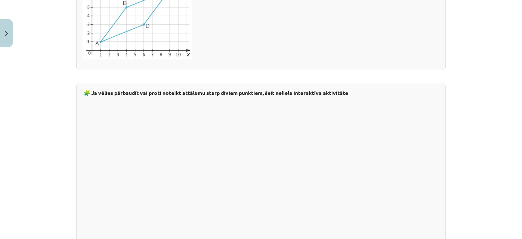
scroll to position [1390, 0]
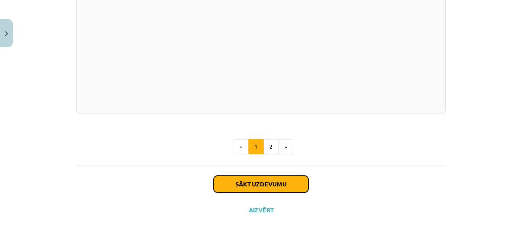
click at [251, 181] on button "Sākt uzdevumu" at bounding box center [261, 184] width 95 height 17
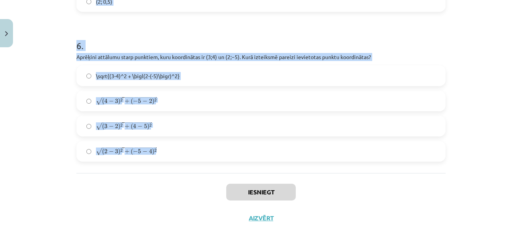
scroll to position [1168, 0]
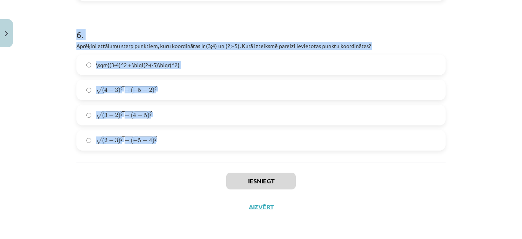
drag, startPoint x: 70, startPoint y: 121, endPoint x: 340, endPoint y: 146, distance: 271.6
copy form "Aprēķini attālumu starp punktiem, kuru koordinātas ir ﻿(4;−2) un ﻿(−1;3)﻿. Kurā…"
click at [185, 20] on h1 "6 ." at bounding box center [260, 28] width 369 height 24
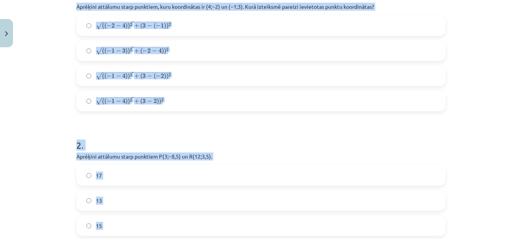
scroll to position [136, 0]
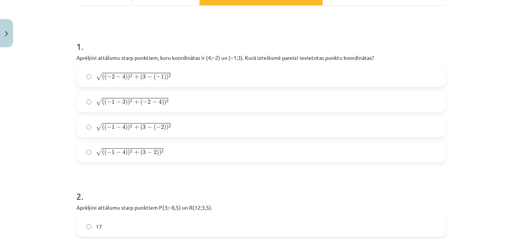
click at [163, 33] on h1 "1 ." at bounding box center [260, 40] width 369 height 24
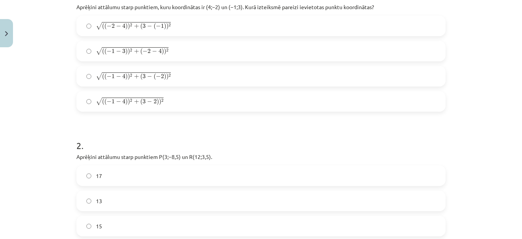
scroll to position [251, 0]
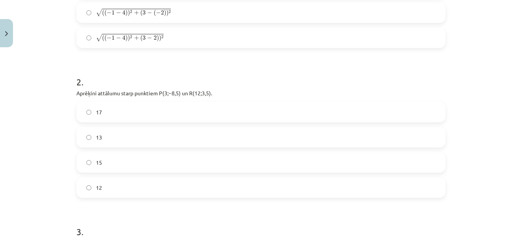
click at [83, 166] on label "15" at bounding box center [260, 162] width 367 height 19
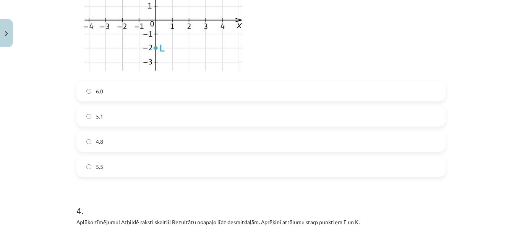
scroll to position [480, 0]
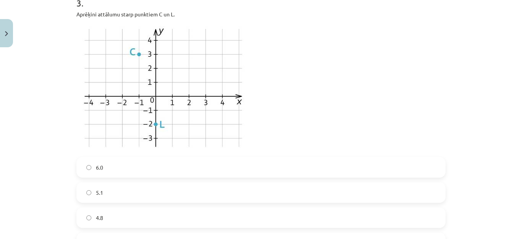
click at [85, 196] on label "5.1" at bounding box center [260, 192] width 367 height 19
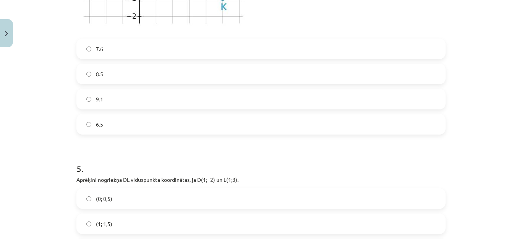
scroll to position [900, 0]
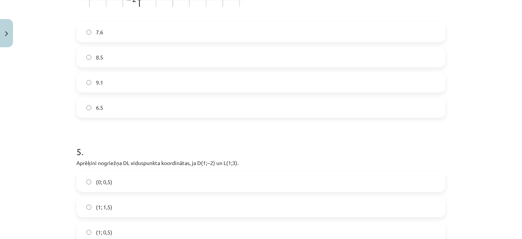
click at [83, 74] on label "9.1" at bounding box center [260, 82] width 367 height 19
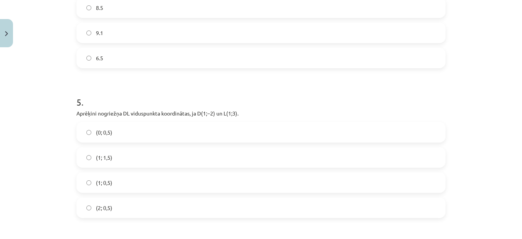
scroll to position [1015, 0]
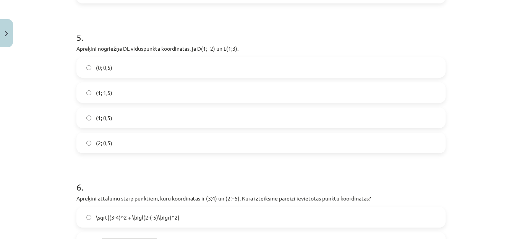
click at [91, 119] on label "(1; 0,5)" at bounding box center [260, 117] width 367 height 19
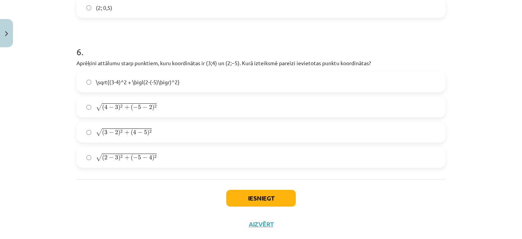
scroll to position [1168, 0]
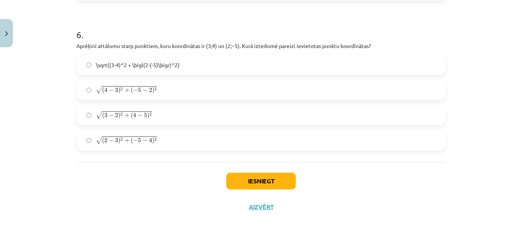
click at [92, 139] on label "√ ( 2 − 3 ) 2 + ( − 5 − 4 ) 2 ( 2 − 3 ) 2 + ( − 5 − 4 ) 2" at bounding box center [260, 140] width 367 height 19
click at [247, 172] on div "Iesniegt Aizvērt" at bounding box center [260, 188] width 369 height 53
click at [246, 187] on button "Iesniegt" at bounding box center [261, 181] width 70 height 17
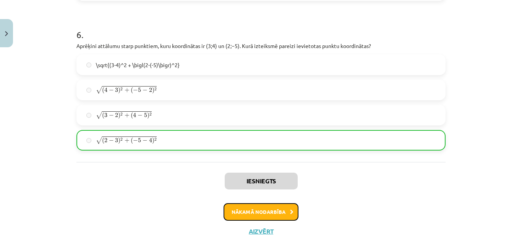
click at [254, 214] on button "Nākamā nodarbība" at bounding box center [260, 213] width 75 height 18
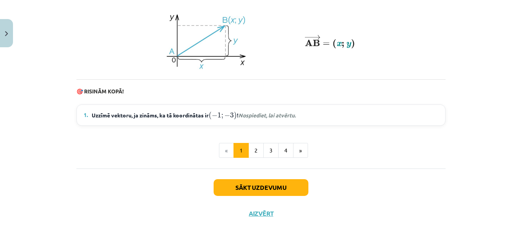
scroll to position [1103, 0]
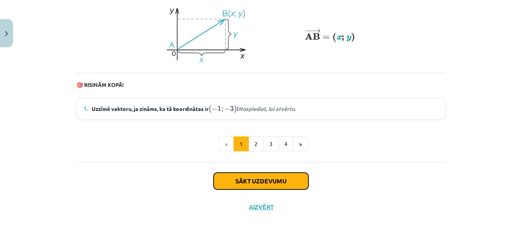
click at [261, 186] on button "Sākt uzdevumu" at bounding box center [261, 181] width 95 height 17
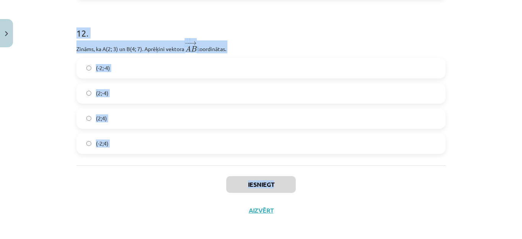
scroll to position [2221, 0]
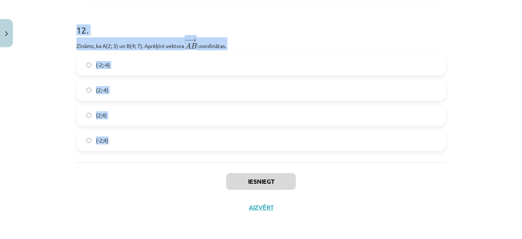
drag, startPoint x: 125, startPoint y: 162, endPoint x: 347, endPoint y: 152, distance: 222.9
copy form "Doti punkti C(7; –1 ) un D(– 1; 3). Aprēķini vektora ﻿ ﻿ garumu. Atbildi noapaļ…"
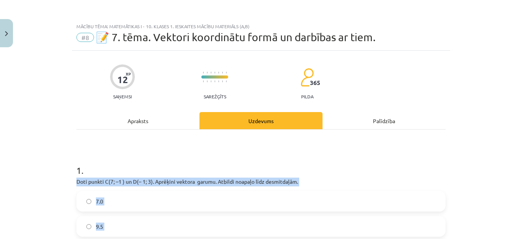
scroll to position [115, 0]
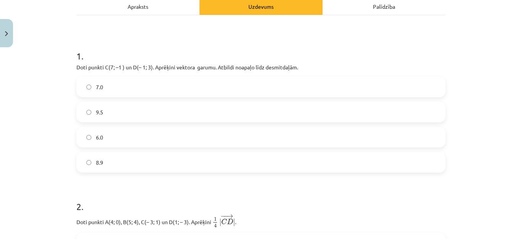
click at [82, 161] on label "8.9" at bounding box center [260, 162] width 367 height 19
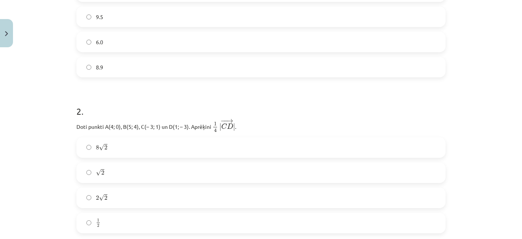
scroll to position [229, 0]
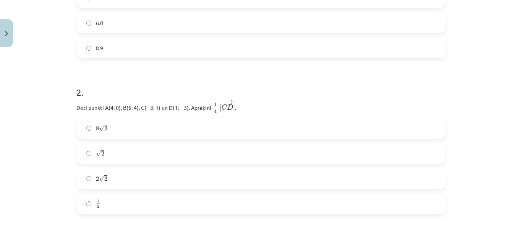
click at [79, 151] on label "√ 2 2" at bounding box center [260, 153] width 367 height 19
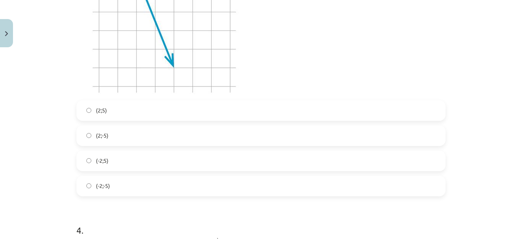
scroll to position [535, 0]
click at [83, 108] on label "(2;5)" at bounding box center [260, 107] width 367 height 19
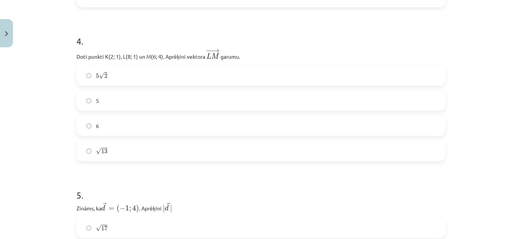
scroll to position [726, 0]
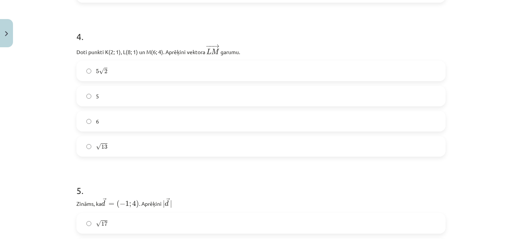
click at [86, 149] on label "√ 13 13" at bounding box center [260, 146] width 367 height 19
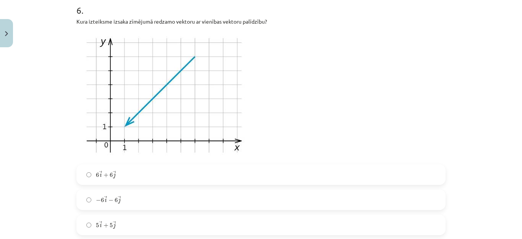
scroll to position [1108, 0]
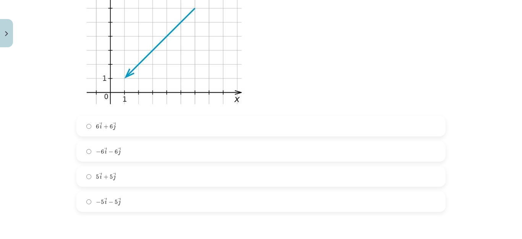
click at [87, 129] on label "6 → i + 6 → j 6 i → + 6 j →" at bounding box center [260, 126] width 367 height 19
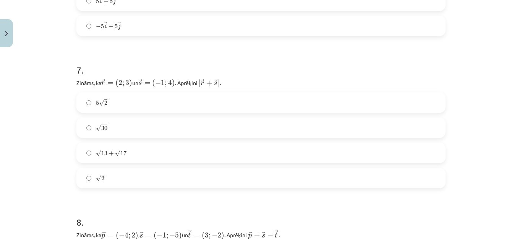
scroll to position [1299, 0]
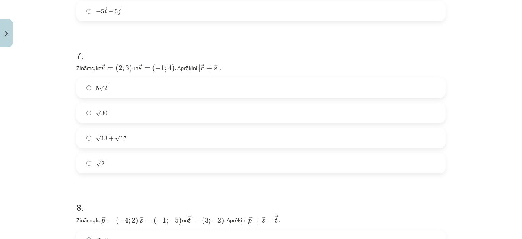
click at [84, 91] on label "5 √ 2 5 2" at bounding box center [260, 87] width 367 height 19
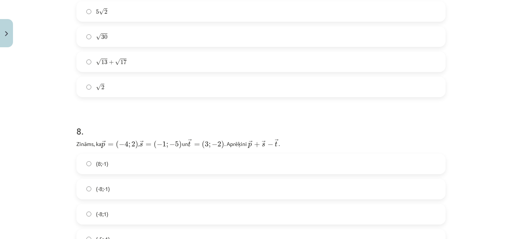
scroll to position [1413, 0]
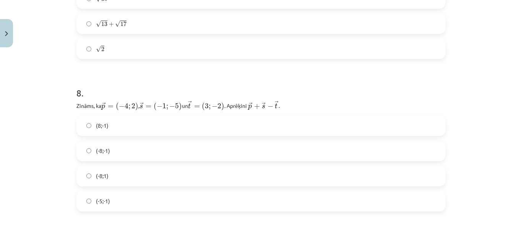
click at [87, 147] on label "(-8;-1)" at bounding box center [260, 151] width 367 height 19
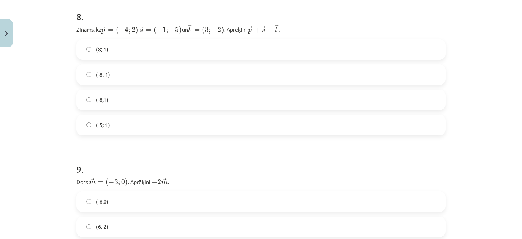
scroll to position [1528, 0]
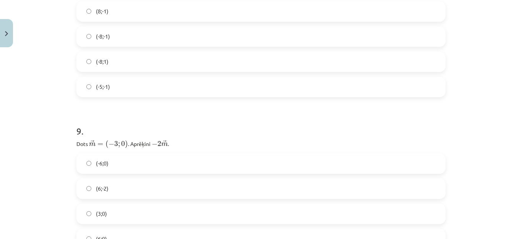
click at [88, 165] on label "(-6;0)" at bounding box center [260, 163] width 367 height 19
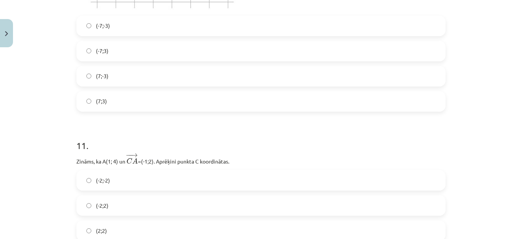
scroll to position [2024, 0]
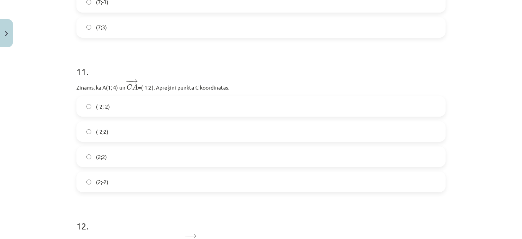
click at [83, 159] on label "(2;2)" at bounding box center [260, 156] width 367 height 19
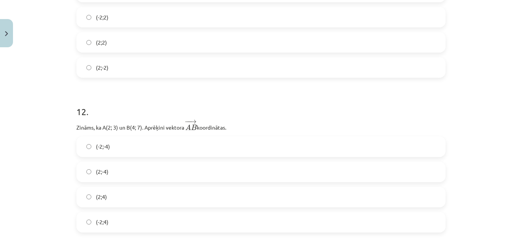
scroll to position [2215, 0]
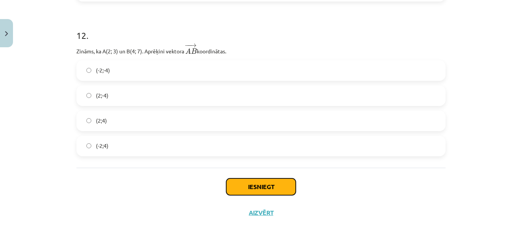
click at [277, 186] on button "Iesniegt" at bounding box center [261, 187] width 70 height 17
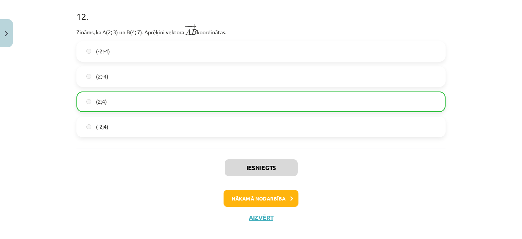
scroll to position [2245, 0]
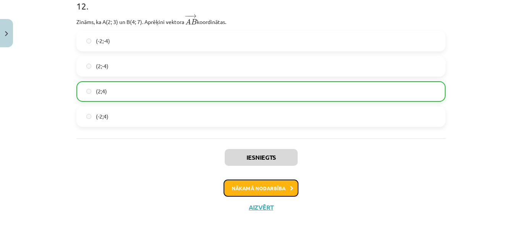
click at [250, 189] on button "Nākamā nodarbība" at bounding box center [260, 189] width 75 height 18
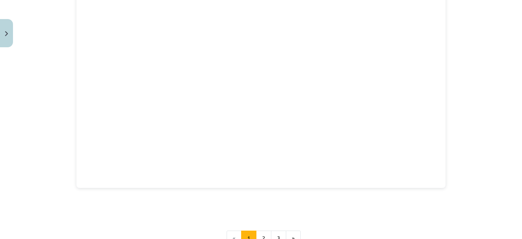
scroll to position [1099, 0]
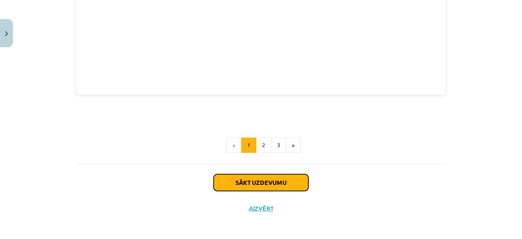
click at [257, 181] on button "Sākt uzdevumu" at bounding box center [261, 183] width 95 height 17
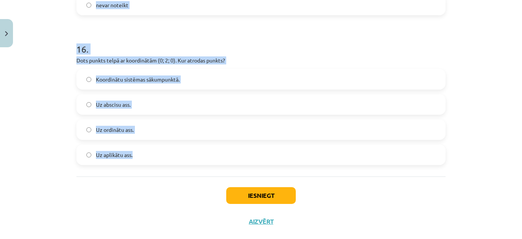
scroll to position [3322, 0]
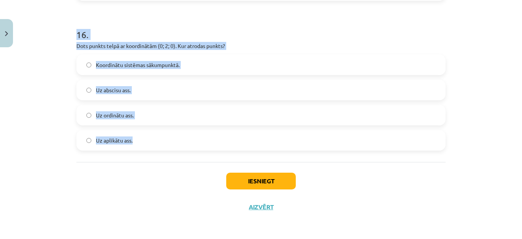
drag, startPoint x: 70, startPoint y: 129, endPoint x: 378, endPoint y: 155, distance: 309.7
copy form "Aplūko zīmējumu! Dota piramīda ABCD. Kurš no dotajiem vektoriem ir vienāds ar v…"
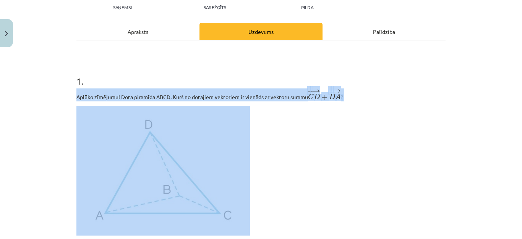
scroll to position [75, 0]
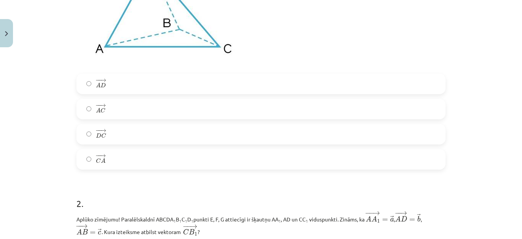
scroll to position [304, 0]
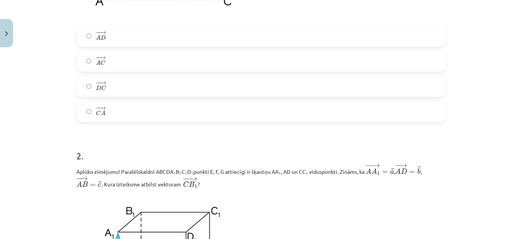
click at [89, 108] on label "− − → C A C A →" at bounding box center [260, 111] width 367 height 19
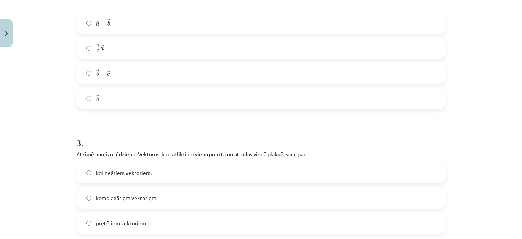
scroll to position [571, 0]
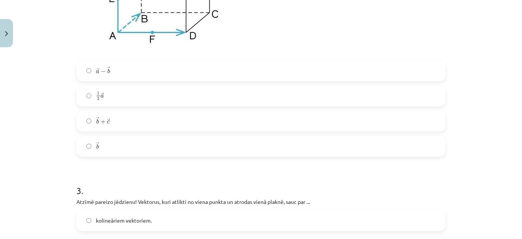
click at [90, 70] on label "→ a − → b a → − b →" at bounding box center [260, 70] width 367 height 19
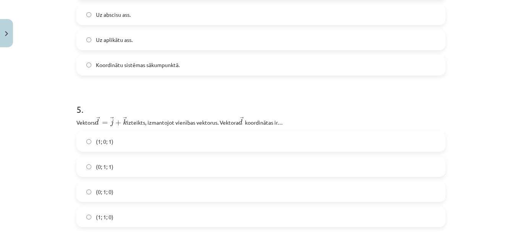
scroll to position [953, 0]
click at [89, 170] on label "(0; 1; 1)" at bounding box center [260, 166] width 367 height 19
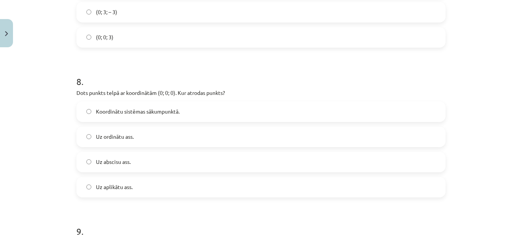
scroll to position [1603, 0]
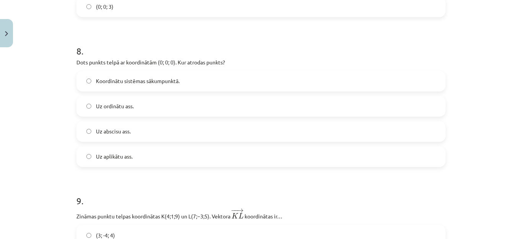
click at [83, 84] on label "Koordinātu sistēmas sākumpunktā." at bounding box center [260, 81] width 367 height 19
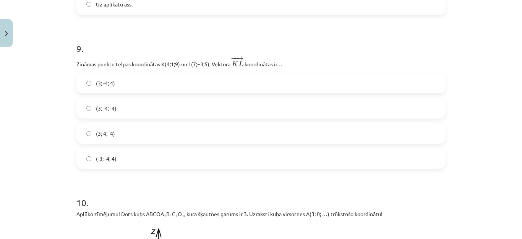
scroll to position [1756, 0]
click at [89, 110] on label "(3; -4; -4)" at bounding box center [260, 108] width 367 height 19
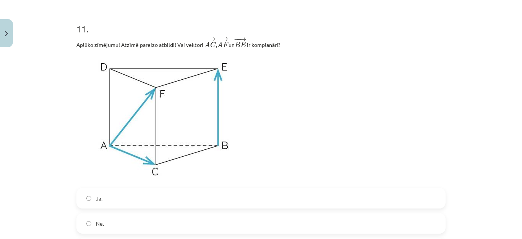
scroll to position [2290, 0]
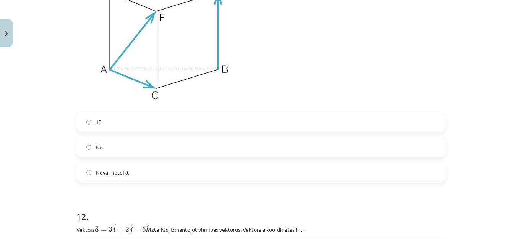
click at [89, 122] on label "Jā." at bounding box center [260, 122] width 367 height 19
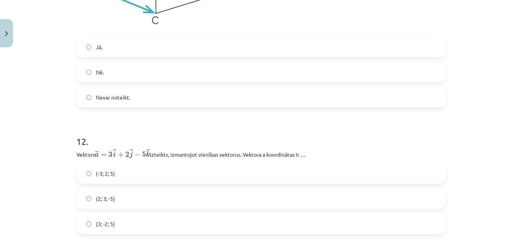
scroll to position [2405, 0]
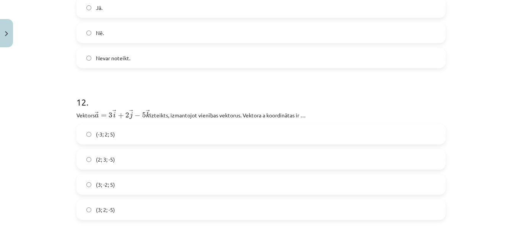
click at [82, 215] on label "(3; 2; -5)" at bounding box center [260, 210] width 367 height 19
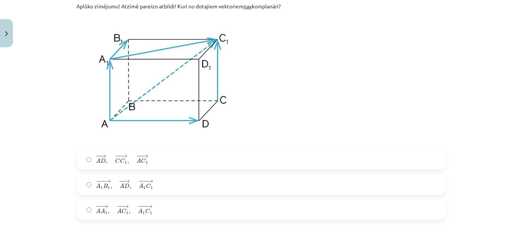
scroll to position [2710, 0]
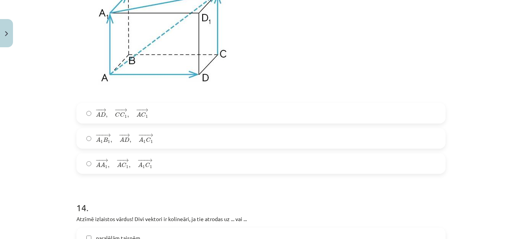
click at [82, 121] on label "− − → A D , − − → C C 1 , − − → A C 1 A D → , C C 1 → , A C 1 →" at bounding box center [260, 113] width 367 height 19
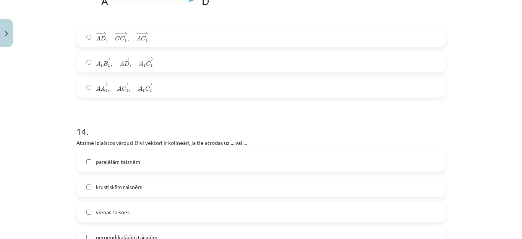
scroll to position [2825, 0]
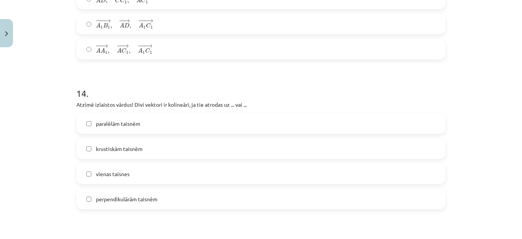
click at [89, 131] on label "paralēlām taisnēm" at bounding box center [260, 123] width 367 height 19
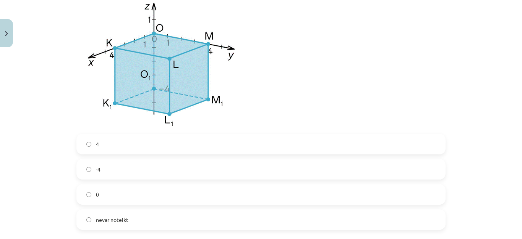
scroll to position [3092, 0]
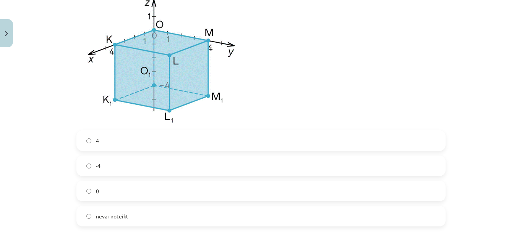
click at [123, 144] on label "4" at bounding box center [260, 140] width 367 height 19
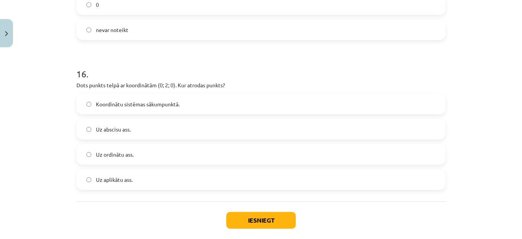
scroll to position [3283, 0]
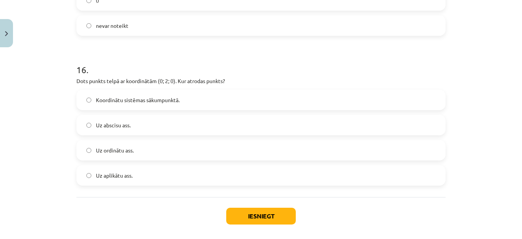
click at [87, 147] on label "Uz ordinātu ass." at bounding box center [260, 150] width 367 height 19
click at [242, 214] on button "Iesniegt" at bounding box center [261, 216] width 70 height 17
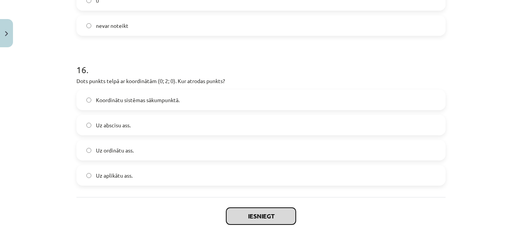
scroll to position [3322, 0]
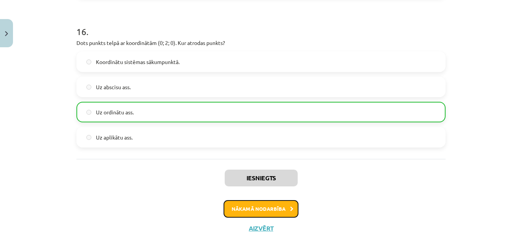
click at [234, 217] on button "Nākamā nodarbība" at bounding box center [260, 210] width 75 height 18
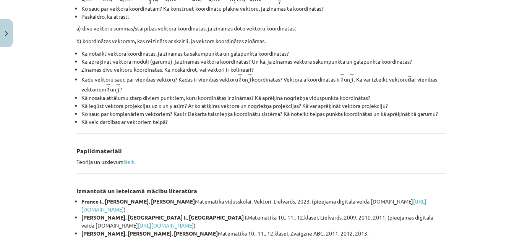
scroll to position [368, 0]
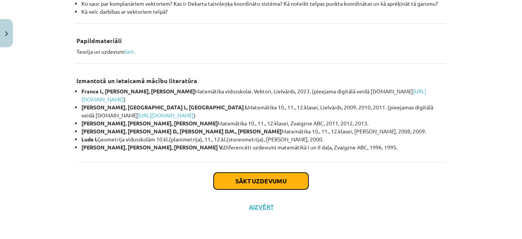
click at [223, 178] on button "Sākt uzdevumu" at bounding box center [261, 181] width 95 height 17
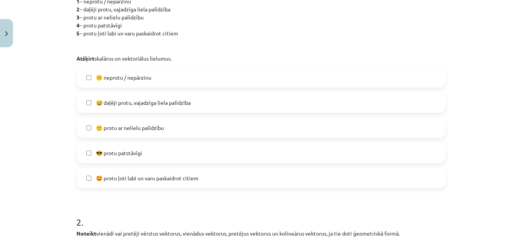
scroll to position [210, 0]
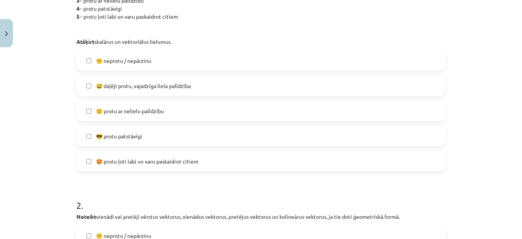
click at [113, 87] on span "😅 daļēji protu, vajadzīga liela palīdzība" at bounding box center [143, 86] width 95 height 8
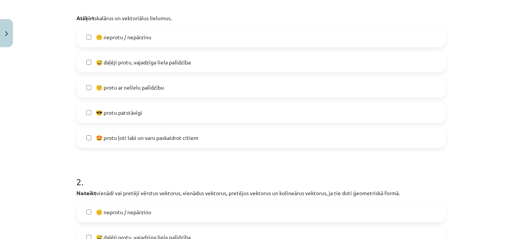
scroll to position [248, 0]
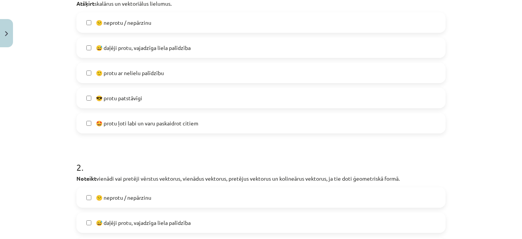
click at [111, 78] on label "🙂 protu ar nelielu palīdzību" at bounding box center [260, 72] width 367 height 19
click at [113, 50] on span "😅 daļēji protu, vajadzīga liela palīdzība" at bounding box center [143, 48] width 95 height 8
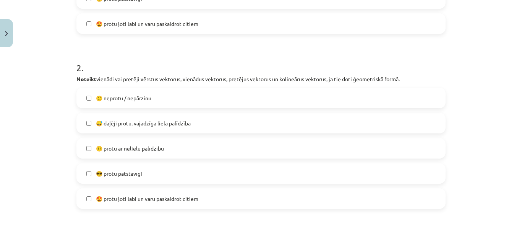
scroll to position [363, 0]
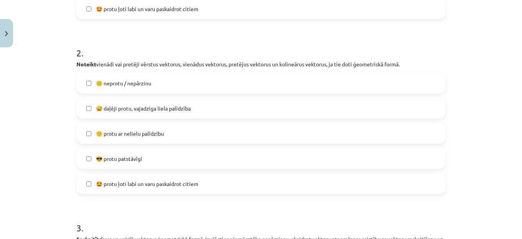
click at [97, 81] on span "😕 neprotu / nepārzinu" at bounding box center [123, 83] width 55 height 8
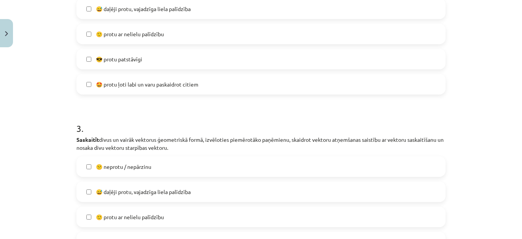
scroll to position [516, 0]
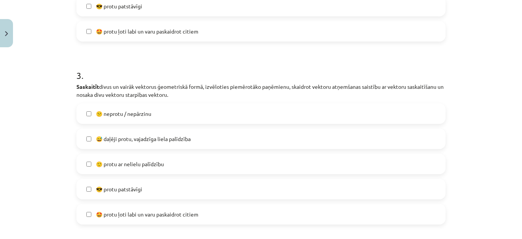
click at [99, 116] on span "😕 neprotu / nepārzinu" at bounding box center [123, 114] width 55 height 8
click at [105, 134] on label "😅 daļēji protu, vajadzīga liela palīdzība" at bounding box center [260, 138] width 367 height 19
click at [108, 139] on span "😅 daļēji protu, vajadzīga liela palīdzība" at bounding box center [143, 139] width 95 height 8
click at [107, 121] on label "😕 neprotu / nepārzinu" at bounding box center [260, 113] width 367 height 19
click at [118, 162] on span "🙂 protu ar nelielu palīdzību" at bounding box center [130, 164] width 68 height 8
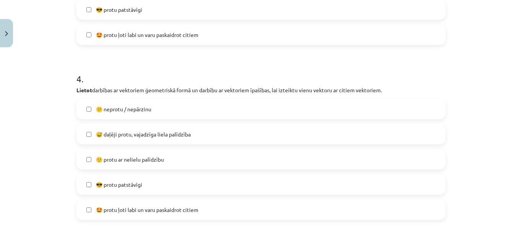
scroll to position [707, 0]
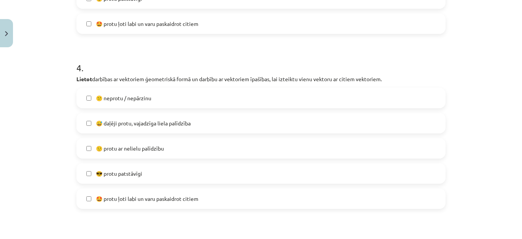
click at [119, 100] on span "😕 neprotu / nepārzinu" at bounding box center [123, 98] width 55 height 8
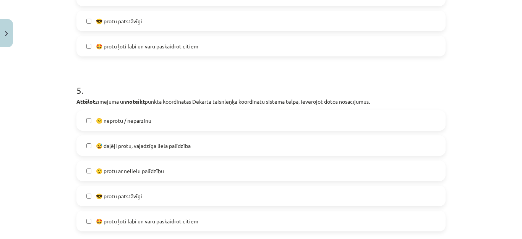
click at [112, 122] on span "😕 neprotu / nepārzinu" at bounding box center [123, 121] width 55 height 8
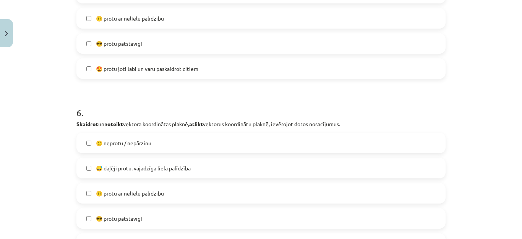
click at [125, 140] on span "😕 neprotu / nepārzinu" at bounding box center [123, 143] width 55 height 8
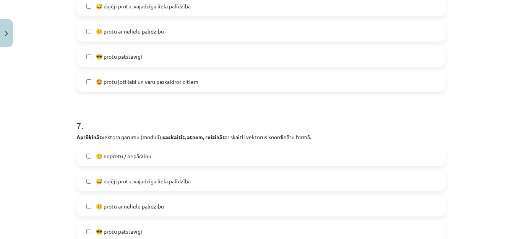
scroll to position [1203, 0]
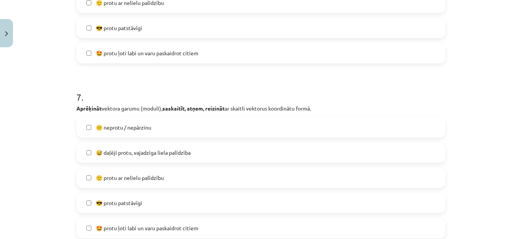
click at [124, 152] on span "😅 daļēji protu, vajadzīga liela palīdzība" at bounding box center [143, 153] width 95 height 8
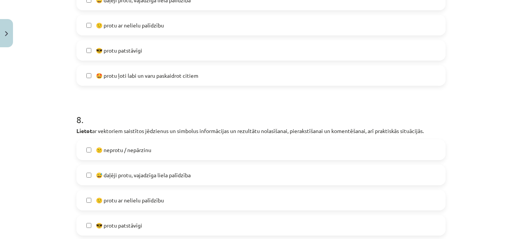
scroll to position [1394, 0]
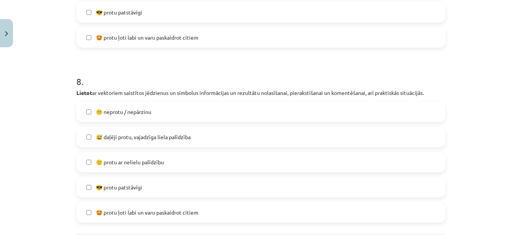
click at [111, 156] on label "🙂 protu ar nelielu palīdzību" at bounding box center [260, 162] width 367 height 19
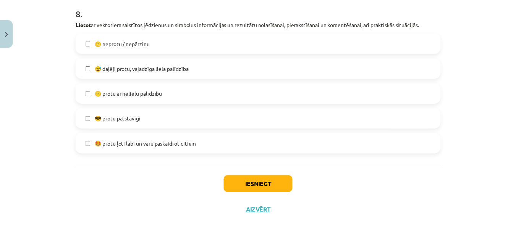
scroll to position [1466, 0]
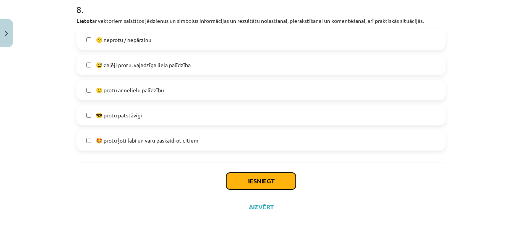
click at [231, 175] on button "Iesniegt" at bounding box center [261, 181] width 70 height 17
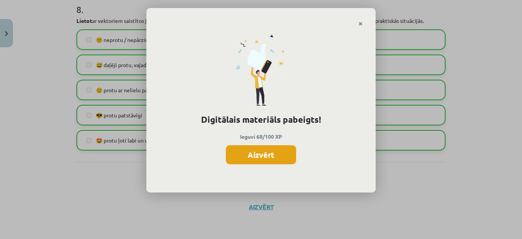
click at [230, 155] on button "Aizvērt" at bounding box center [261, 155] width 70 height 19
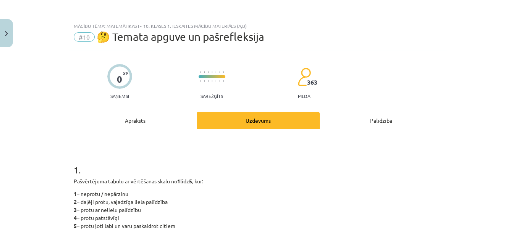
scroll to position [0, 0]
click at [0, 36] on button "Close" at bounding box center [6, 33] width 13 height 28
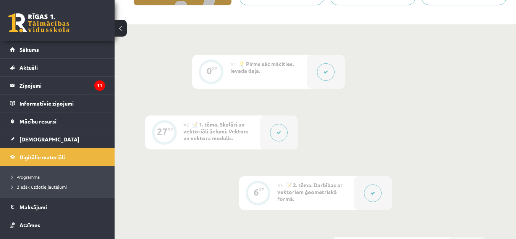
click at [24, 51] on span "Sākums" at bounding box center [28, 49] width 19 height 7
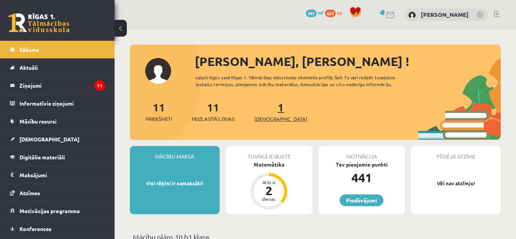
click at [267, 122] on span "[DEMOGRAPHIC_DATA]" at bounding box center [280, 119] width 53 height 8
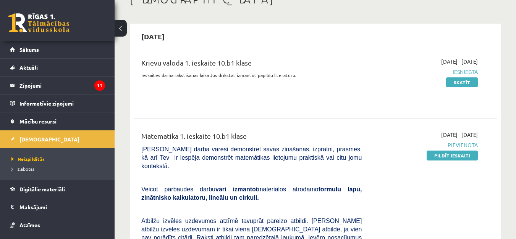
scroll to position [76, 0]
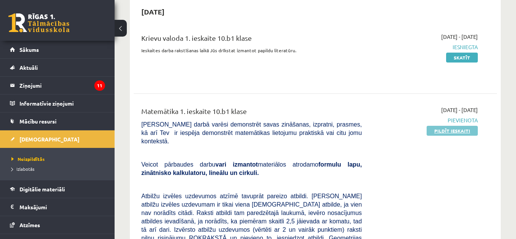
click at [469, 132] on link "Pildīt ieskaiti" at bounding box center [452, 131] width 51 height 10
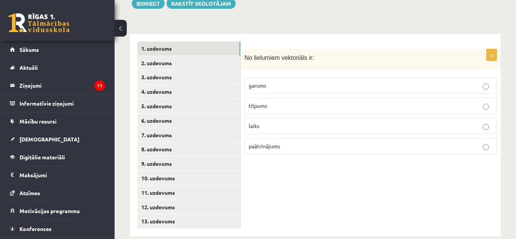
scroll to position [319, 0]
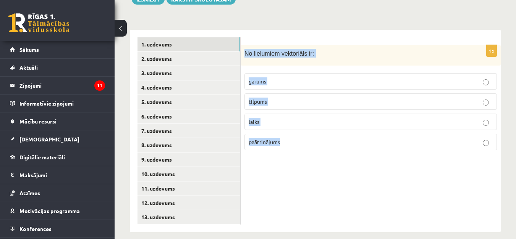
drag, startPoint x: 244, startPoint y: 46, endPoint x: 388, endPoint y: 136, distance: 169.5
click at [388, 136] on div "1p No lielumiem vektoriāls ir: garums tilpums laiks paātrinājums" at bounding box center [371, 101] width 260 height 112
copy div "No lielumiem vektoriāls ir: garums tilpums laiks paātrinājums"
click at [276, 150] on div "1p No lielumiem vektoriāls ir: garums tilpums laiks paātrinājums" at bounding box center [371, 131] width 260 height 203
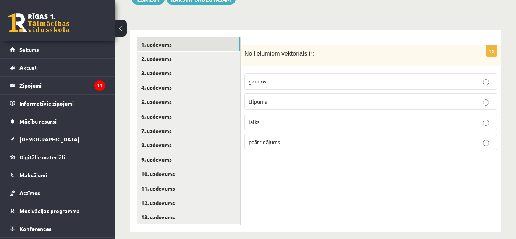
click at [298, 138] on p "paātrinājums" at bounding box center [371, 142] width 244 height 8
click at [160, 52] on link "2. uzdevums" at bounding box center [189, 59] width 103 height 14
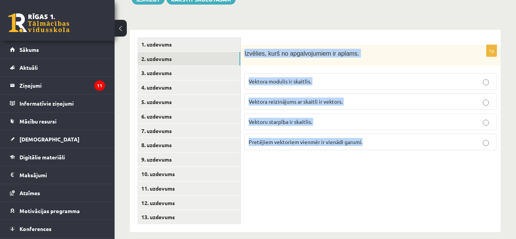
drag, startPoint x: 241, startPoint y: 43, endPoint x: 429, endPoint y: 130, distance: 207.0
click at [429, 130] on div "1p Izvēlies, kurš no apgalvojumiem ir aplams. Vektora modulis ir skaitlis. Vekt…" at bounding box center [371, 101] width 260 height 112
copy div "Izvēlies, kurš no apgalvojumiem ir aplams. Vektora modulis ir skaitlis. Vektora…"
click at [270, 165] on div "1p Izvēlies, kurš no apgalvojumiem ir aplams. Vektora modulis ir skaitlis. Vekt…" at bounding box center [371, 131] width 260 height 203
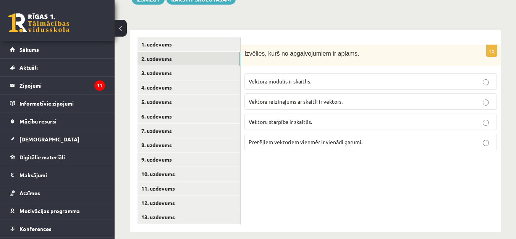
click at [309, 118] on span "Vektoru starpība ir skaitlis." at bounding box center [280, 121] width 63 height 7
click at [492, 118] on p "Vektoru starpība ir skaitlis." at bounding box center [371, 122] width 244 height 8
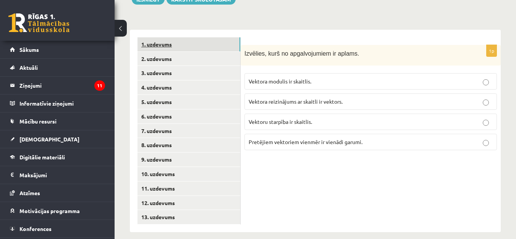
click at [165, 37] on link "1. uzdevums" at bounding box center [189, 44] width 103 height 14
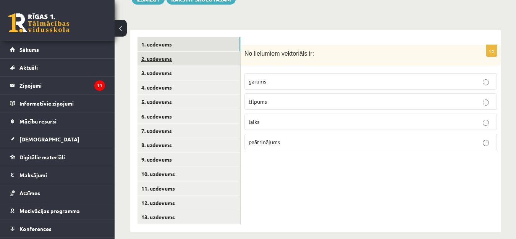
click at [181, 52] on link "2. uzdevums" at bounding box center [189, 59] width 103 height 14
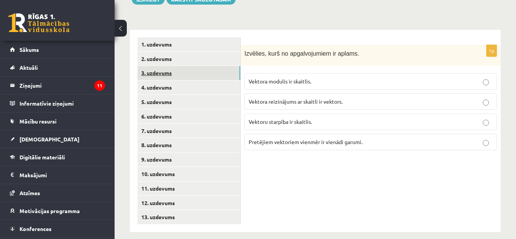
click at [178, 66] on link "3. uzdevums" at bounding box center [189, 73] width 103 height 14
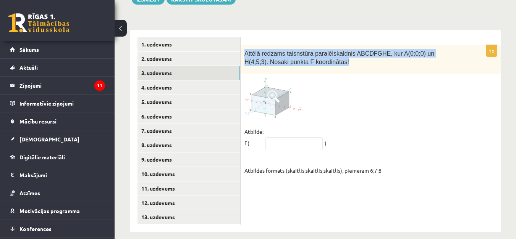
drag, startPoint x: 255, startPoint y: 46, endPoint x: 461, endPoint y: 54, distance: 206.4
click at [461, 54] on div "Attēlā redzams taisnstūra paralēlskaldnis ABCDFGHE, kur A(0;0;0) un H(4;5;3). N…" at bounding box center [371, 59] width 260 height 29
copy span "Attēlā redzams taisnstūra paralēlskaldnis ABCDFGHE, kur A(0;0;0) un H(4;5;3). N…"
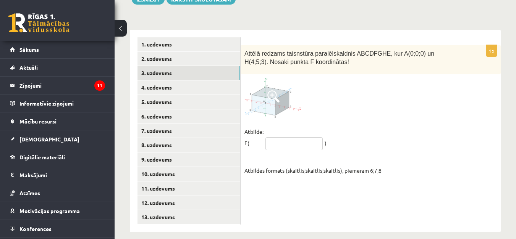
click at [295, 139] on input "text" at bounding box center [293, 144] width 57 height 13
type input "*****"
click at [173, 81] on link "4. uzdevums" at bounding box center [189, 88] width 103 height 14
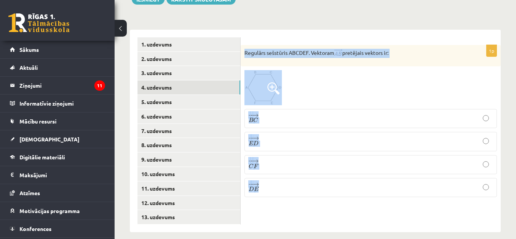
drag, startPoint x: 241, startPoint y: 44, endPoint x: 382, endPoint y: 194, distance: 206.5
click at [382, 194] on div "1p Regulārs sešstūris ABCDEF. Vektoram pretējais vektors ir: − − → B C B C → − …" at bounding box center [371, 124] width 260 height 159
copy div "Regulārs sešstūris ABCDEF. Vektoram pretējais vektors ir: − − → B C B C → − − →…"
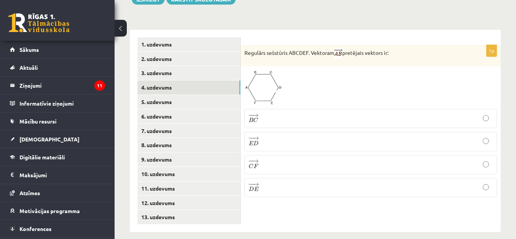
click at [382, 198] on div "1p Regulārs sešstūris ABCDEF. Vektoram pretējais vektors ir: − − → B C B C → − …" at bounding box center [371, 131] width 260 height 203
click at [275, 141] on label "− − → E D E D →" at bounding box center [370, 141] width 252 height 19
click at [169, 95] on link "5. uzdevums" at bounding box center [189, 102] width 103 height 14
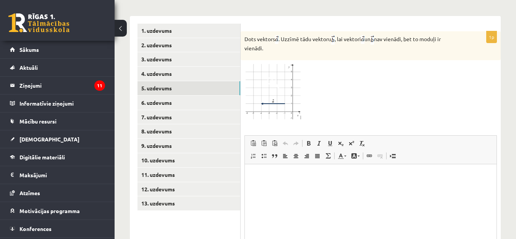
scroll to position [288, 0]
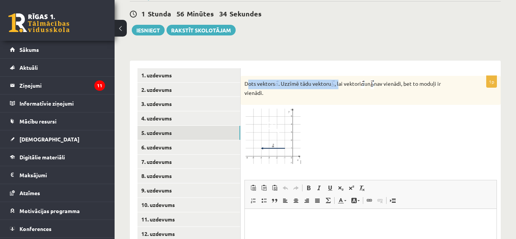
drag, startPoint x: 318, startPoint y: 99, endPoint x: 290, endPoint y: 81, distance: 33.1
click at [340, 80] on p "Dots vektors . Uzzīmē tādu vektoru , lai vektori un nav vienādi, bet to moduļi …" at bounding box center [351, 88] width 214 height 17
click at [245, 80] on p "Dots vektors . Uzzīmē tādu vektoru , lai vektori un nav vienādi, bet to moduļi …" at bounding box center [351, 88] width 214 height 17
drag, startPoint x: 243, startPoint y: 74, endPoint x: 419, endPoint y: 90, distance: 176.8
click at [419, 90] on div "Dots vektors . Uzzīmē tādu vektoru , lai vektori un nav vienādi, bet to moduļi …" at bounding box center [371, 90] width 260 height 29
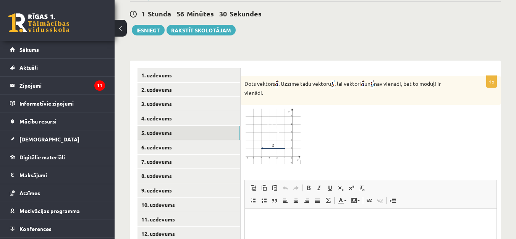
copy p "Dots vektors . Uzzīmē tādu vektoru , lai vektori un nav vienādi, bet to moduļi …"
click at [339, 120] on div at bounding box center [370, 137] width 252 height 56
click at [187, 141] on link "6. uzdevums" at bounding box center [189, 148] width 103 height 14
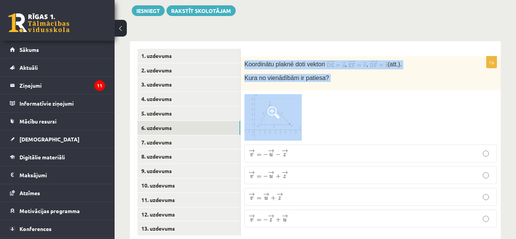
scroll to position [319, 0]
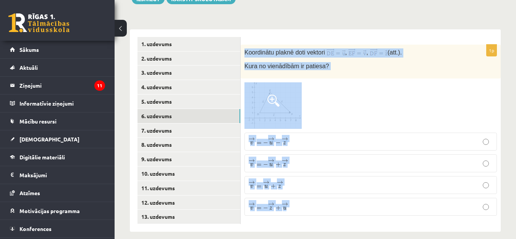
drag, startPoint x: 243, startPoint y: 75, endPoint x: 365, endPoint y: 213, distance: 183.8
click at [365, 213] on div "1p Koordinātu plaknē doti vektori , , (att.). Kura no vienādībām ir patiesa? → …" at bounding box center [371, 134] width 260 height 178
copy div "Koordinātu plaknē doti vektori , , (att.). Kura no vienādībām ir patiesa? → v =…"
click at [291, 137] on p "→ v = − → u − → z v → = − u → − z →" at bounding box center [371, 142] width 244 height 10
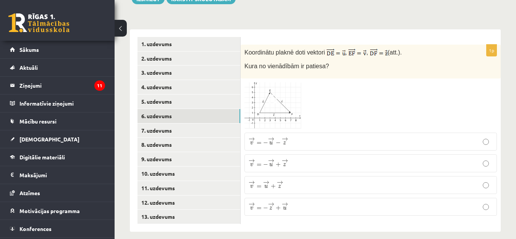
click at [304, 159] on p "→ v = − → u + → z v → = − u → + z →" at bounding box center [371, 164] width 244 height 10
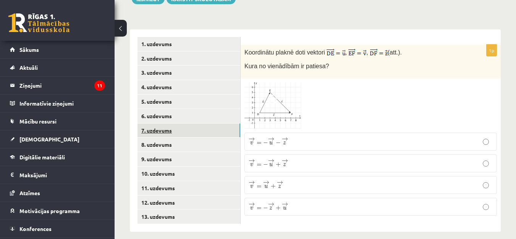
click at [178, 124] on link "7. uzdevums" at bounding box center [189, 131] width 103 height 14
drag, startPoint x: 245, startPoint y: 44, endPoint x: 251, endPoint y: 42, distance: 5.8
click at [251, 49] on font "Koordinātu plaknē doti vektori" at bounding box center [284, 52] width 81 height 6
click at [246, 49] on font "Koordinātu plaknē doti vektori" at bounding box center [284, 52] width 81 height 6
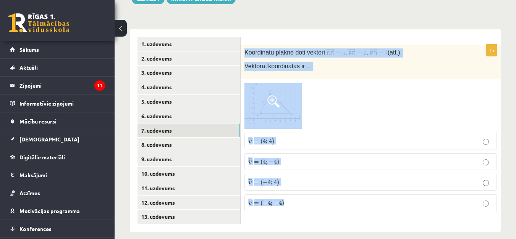
drag, startPoint x: 242, startPoint y: 46, endPoint x: 321, endPoint y: 189, distance: 163.9
click at [328, 193] on div "1p Koordinātu plaknē doti vektori , , (att.). Vektora koordinātas ir… ¯ ¯ ¯ v =…" at bounding box center [371, 131] width 260 height 173
copy div "Koordinātu plaknē doti vektori , , (att.). Vektora koordinātas ir… ¯ ¯ ¯ v = ( …"
click at [299, 141] on fieldset "¯ ¯ ¯ v = ( 4 ; 4 ) v ¯ = ( 4 ; 4 ) ¯ ¯ ¯ v = ( 4 ; − 4 ) v ¯ = ( 4 ; − 4 ) ¯ ¯…" at bounding box center [370, 171] width 252 height 85
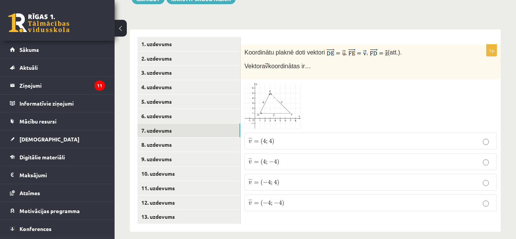
click at [283, 178] on p "¯ ¯ ¯ v = ( − 4 ; 4 ) v ¯ = ( − 4 ; 4 )" at bounding box center [371, 182] width 244 height 8
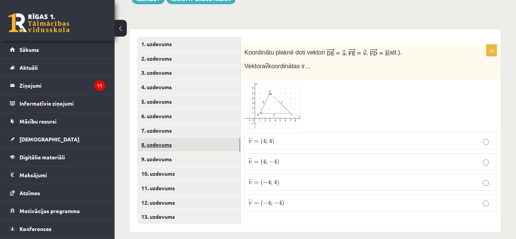
click at [197, 138] on link "8. uzdevums" at bounding box center [189, 145] width 103 height 14
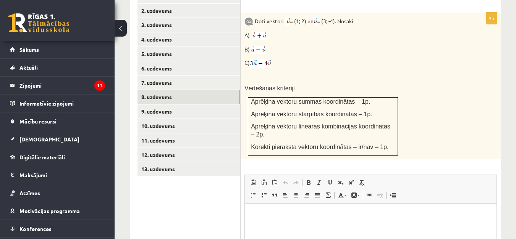
scroll to position [357, 0]
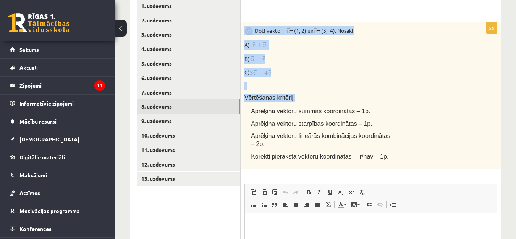
drag, startPoint x: 242, startPoint y: 18, endPoint x: 403, endPoint y: 129, distance: 196.3
click at [403, 129] on div "Doti vektori = (1; 2) un = (3; -4). Nosaki A) B) C) Vērtēšanas kritēriji Aprēķi…" at bounding box center [371, 95] width 260 height 147
click at [247, 27] on img at bounding box center [248, 31] width 9 height 9
click at [246, 27] on img at bounding box center [248, 31] width 9 height 9
click at [338, 68] on p "C)" at bounding box center [351, 72] width 214 height 9
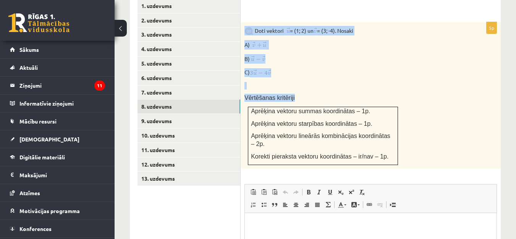
click at [338, 68] on p "C)" at bounding box center [351, 72] width 214 height 9
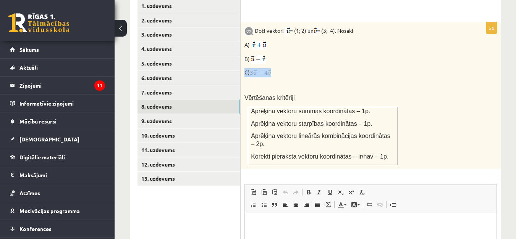
click at [338, 68] on p "C)" at bounding box center [351, 72] width 214 height 9
click at [245, 22] on div "Doti vektori = (1; 2) un = (3; -4). Nosaki A) B) C) Vērtēšanas kritēriji Aprēķi…" at bounding box center [371, 95] width 260 height 147
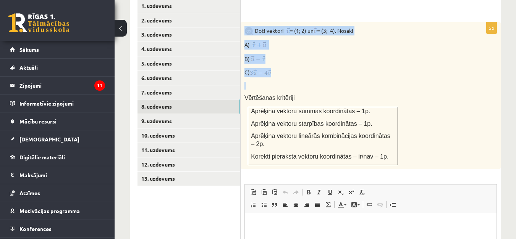
drag, startPoint x: 243, startPoint y: 19, endPoint x: 407, endPoint y: 70, distance: 171.4
click at [407, 70] on div "Doti vektori = (1; 2) un = (3; -4). Nosaki A) B) C) Vērtēšanas kritēriji Aprēķi…" at bounding box center [371, 95] width 260 height 147
copy div "Doti vektori = (1; 2) un = (3; -4). Nosaki A) B) C)"
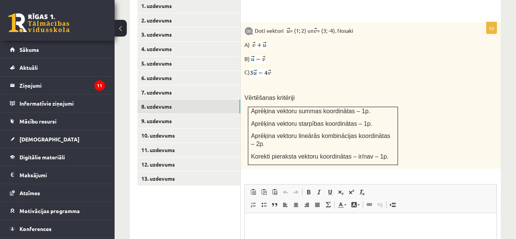
click at [283, 154] on div "5p Doti vektori = (1; 2) un = (3; -4). Nosaki A) B) C) Vērtēšanas kritēriji Apr…" at bounding box center [371, 182] width 260 height 321
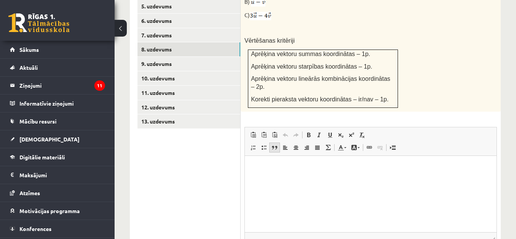
scroll to position [434, 0]
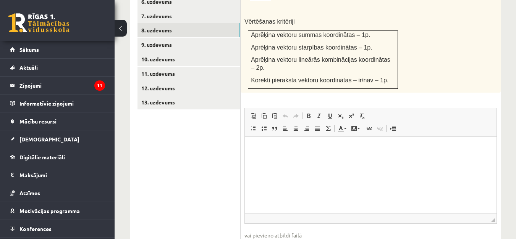
click at [253, 155] on html at bounding box center [371, 148] width 252 height 23
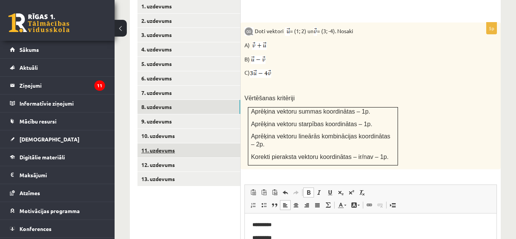
scroll to position [357, 0]
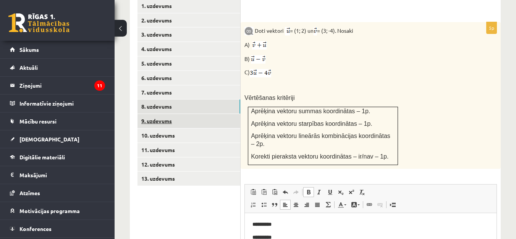
click at [172, 114] on link "9. uzdevums" at bounding box center [189, 121] width 103 height 14
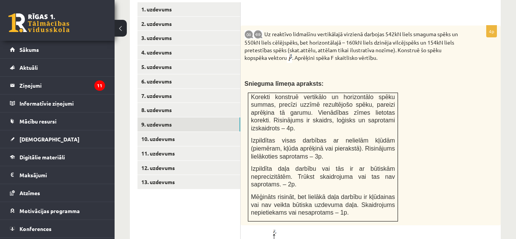
scroll to position [427, 0]
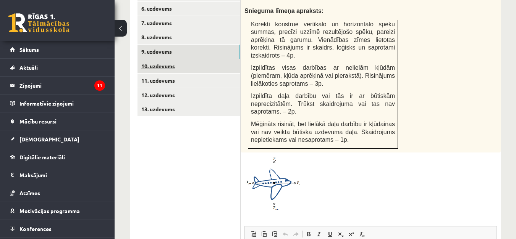
click at [176, 59] on link "10. uzdevums" at bounding box center [189, 66] width 103 height 14
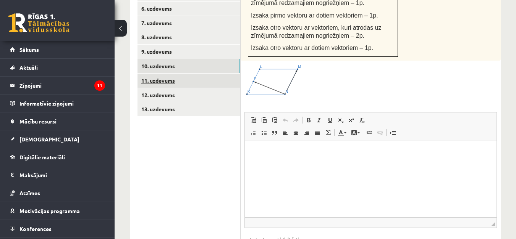
scroll to position [0, 0]
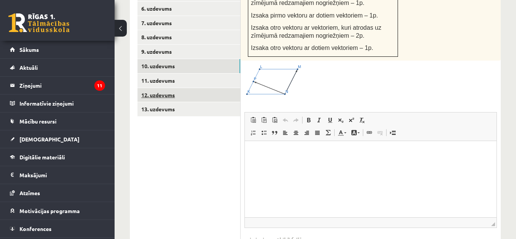
click at [187, 88] on link "12. uzdevums" at bounding box center [189, 95] width 103 height 14
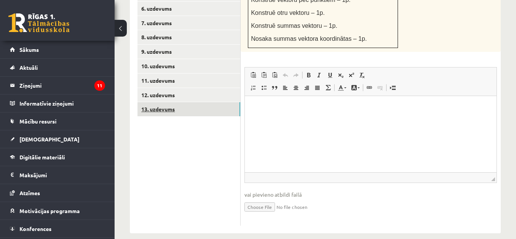
click at [177, 102] on link "13. uzdevums" at bounding box center [189, 109] width 103 height 14
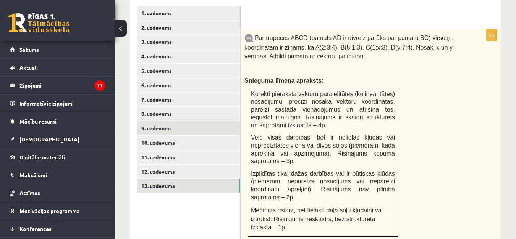
scroll to position [350, 0]
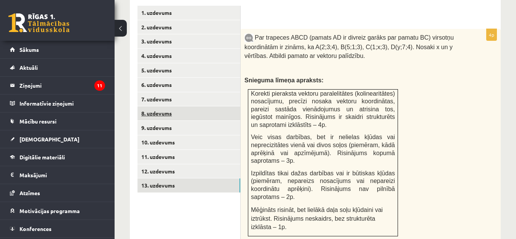
click at [176, 107] on link "8. uzdevums" at bounding box center [189, 114] width 103 height 14
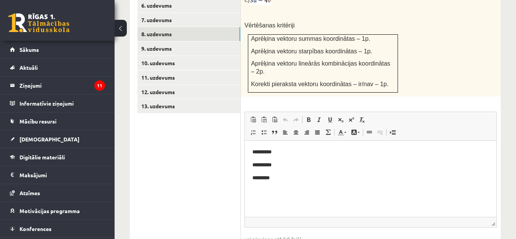
scroll to position [391, 0]
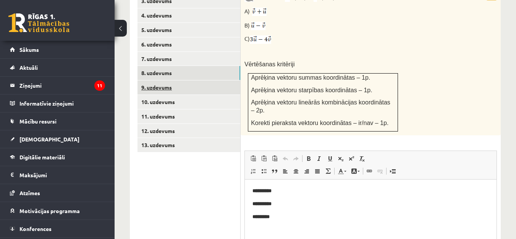
click at [180, 81] on link "9. uzdevums" at bounding box center [189, 88] width 103 height 14
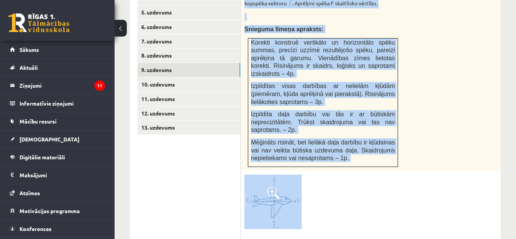
scroll to position [427, 0]
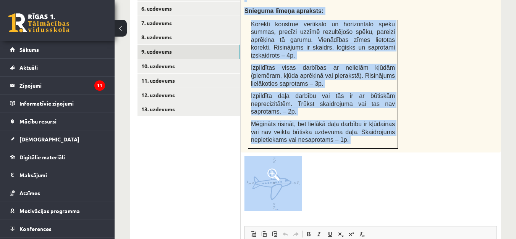
drag, startPoint x: 266, startPoint y: 138, endPoint x: 408, endPoint y: 187, distance: 150.4
click at [411, 187] on div "4p Uz reaktīvo lidmašīnu vertikālajā virzienā darbojas 542kN liels smaguma spēk…" at bounding box center [371, 169] width 260 height 433
copy div "Uz reaktīvo lidmašīnu vertikālajā virzienā darbojas 542kN liels smaguma spēks u…"
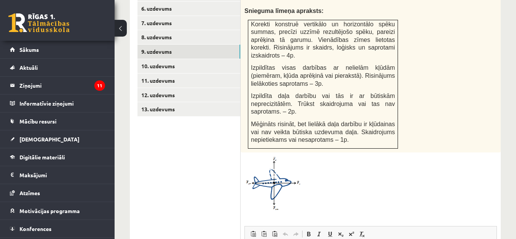
click at [379, 178] on div at bounding box center [370, 184] width 252 height 55
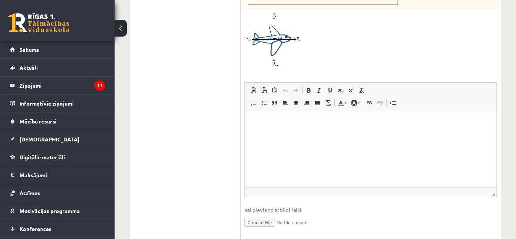
scroll to position [579, 0]
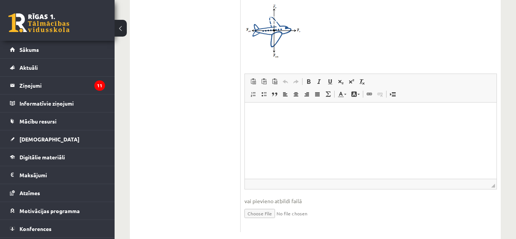
click at [261, 112] on p "Bagātinātā teksta redaktors, wiswyg-editor-user-answer-47433909435100" at bounding box center [370, 114] width 236 height 8
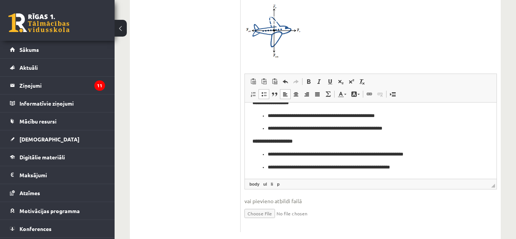
scroll to position [11, 0]
click at [265, 91] on span at bounding box center [264, 94] width 6 height 6
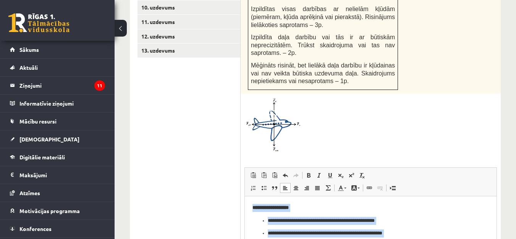
scroll to position [465, 0]
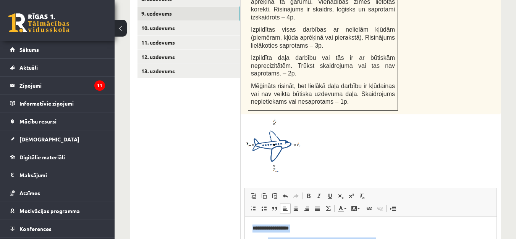
drag, startPoint x: 376, startPoint y: 285, endPoint x: 239, endPoint y: 135, distance: 202.8
drag, startPoint x: 275, startPoint y: 221, endPoint x: 272, endPoint y: 227, distance: 6.2
click at [274, 223] on html at bounding box center [371, 228] width 252 height 23
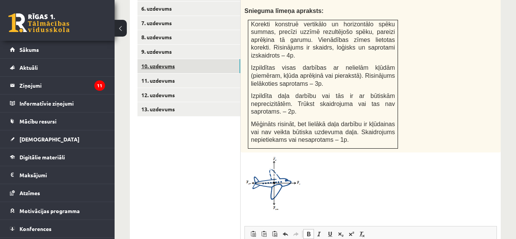
click at [165, 59] on link "10. uzdevums" at bounding box center [189, 66] width 103 height 14
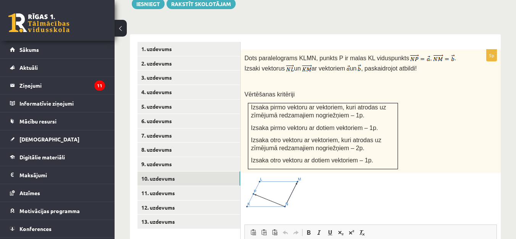
scroll to position [312, 0]
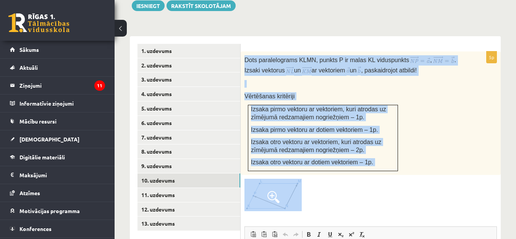
drag, startPoint x: 241, startPoint y: 47, endPoint x: 436, endPoint y: 197, distance: 245.9
click at [436, 197] on div "5p Dots paralelograms KLMN, punkts P ir malas KL viduspunkts , . Izsaki vektoru…" at bounding box center [371, 219] width 260 height 334
copy div "Dots paralelograms KLMN, punkts P ir malas KL viduspunkts , . Izsaki vektorus u…"
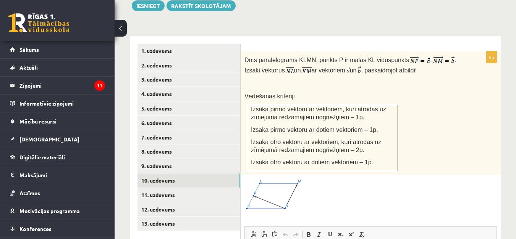
click at [320, 179] on div at bounding box center [370, 195] width 252 height 32
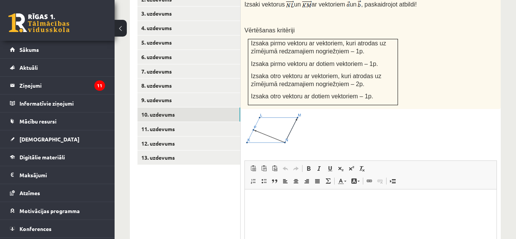
scroll to position [427, 0]
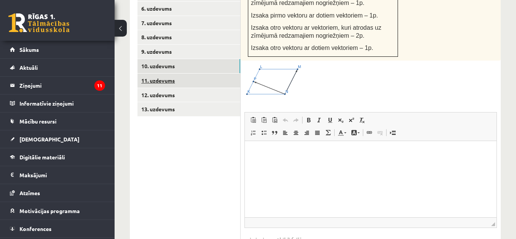
click at [177, 74] on link "11. uzdevums" at bounding box center [189, 81] width 103 height 14
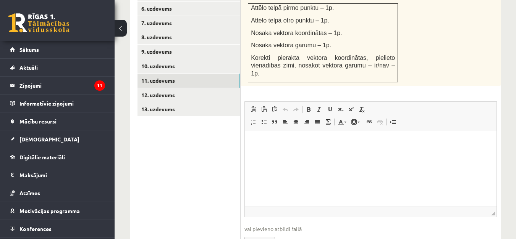
scroll to position [0, 0]
click at [172, 131] on ul "1. uzdevums 2. uzdevums 3. uzdevums 4. uzdevums 5. uzdevums 6. uzdevums 7. uzde…" at bounding box center [189, 94] width 103 height 331
click at [167, 78] on link "11. uzdevums" at bounding box center [189, 81] width 103 height 14
click at [173, 136] on ul "1. uzdevums 2. uzdevums 3. uzdevums 4. uzdevums 5. uzdevums 6. uzdevums 7. uzde…" at bounding box center [189, 94] width 103 height 331
click at [162, 88] on link "12. uzdevums" at bounding box center [189, 95] width 103 height 14
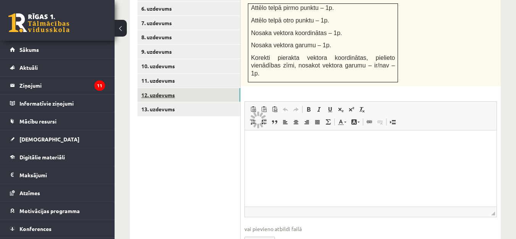
scroll to position [352, 0]
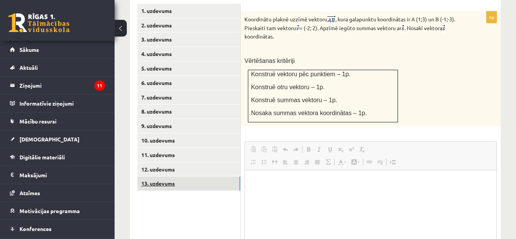
click at [179, 177] on link "13. uzdevums" at bounding box center [189, 184] width 103 height 14
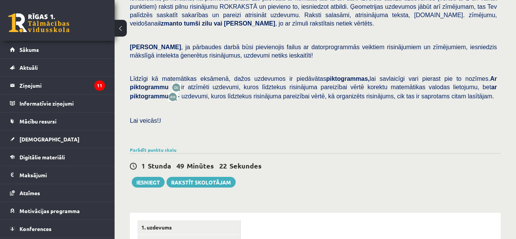
scroll to position [153, 0]
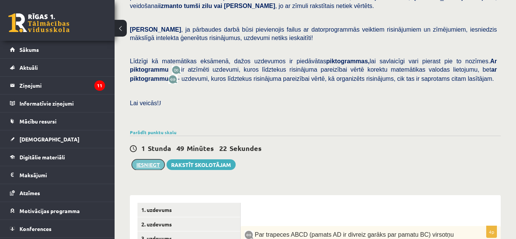
click at [153, 160] on button "Iesniegt" at bounding box center [148, 165] width 33 height 11
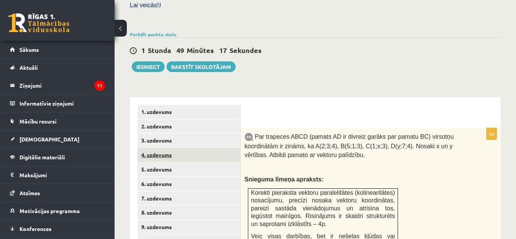
scroll to position [267, 0]
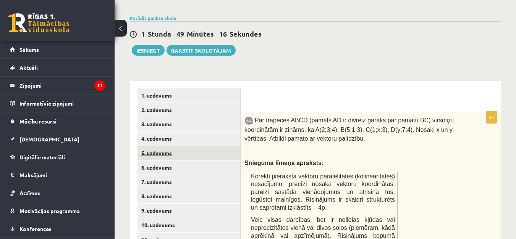
click at [183, 147] on link "5. uzdevums" at bounding box center [189, 153] width 103 height 14
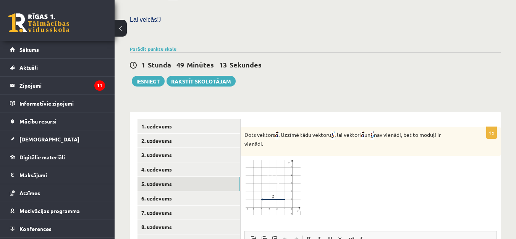
scroll to position [173, 0]
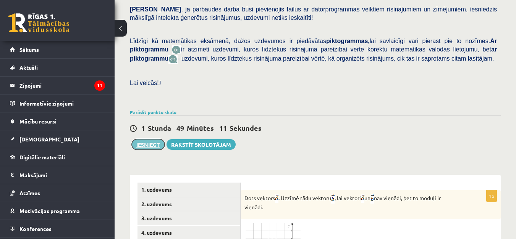
click at [151, 139] on button "Iesniegt" at bounding box center [148, 144] width 33 height 11
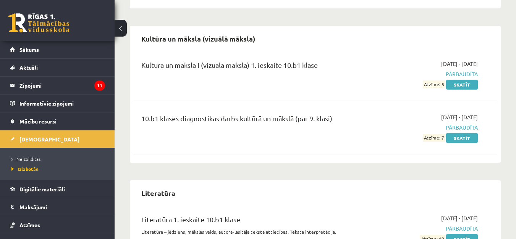
scroll to position [764, 0]
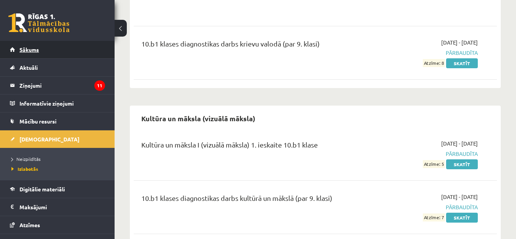
click at [78, 51] on link "Sākums" at bounding box center [57, 50] width 95 height 18
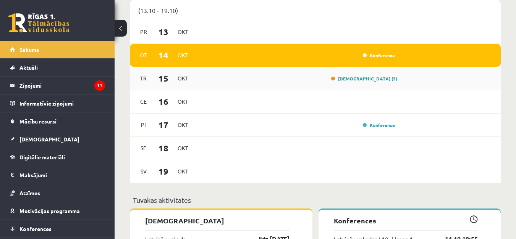
scroll to position [497, 0]
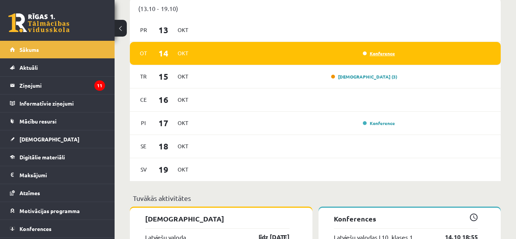
click at [372, 54] on link "Konference" at bounding box center [379, 53] width 32 height 6
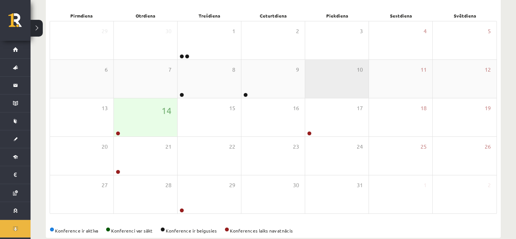
scroll to position [115, 0]
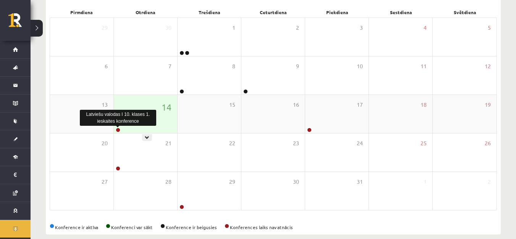
click at [118, 129] on link at bounding box center [118, 130] width 5 height 5
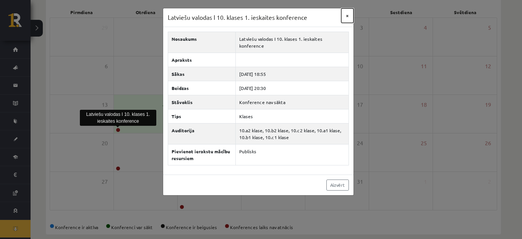
click at [345, 16] on button "×" at bounding box center [347, 15] width 12 height 15
